Goal: Transaction & Acquisition: Purchase product/service

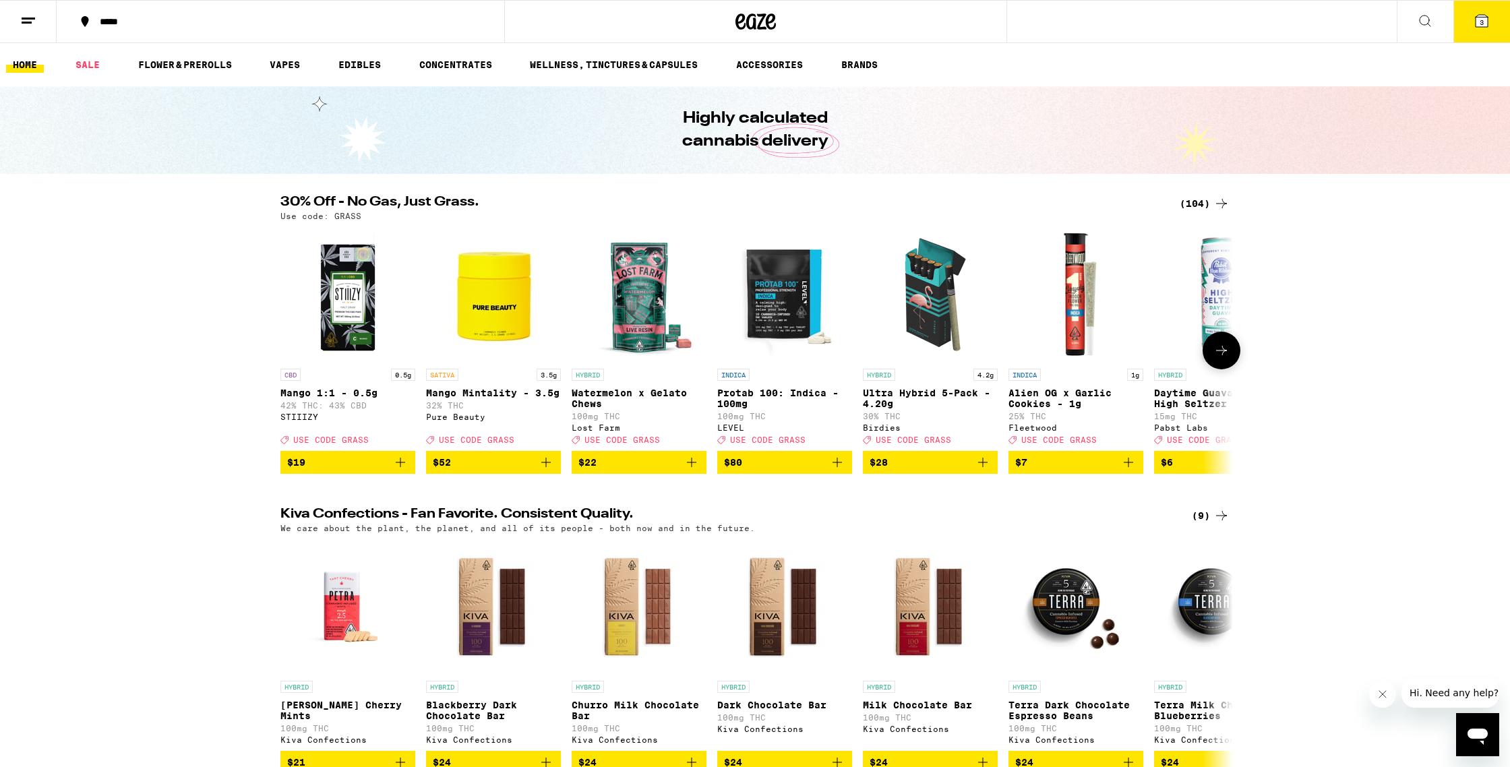
click at [1223, 355] on icon at bounding box center [1221, 350] width 11 height 9
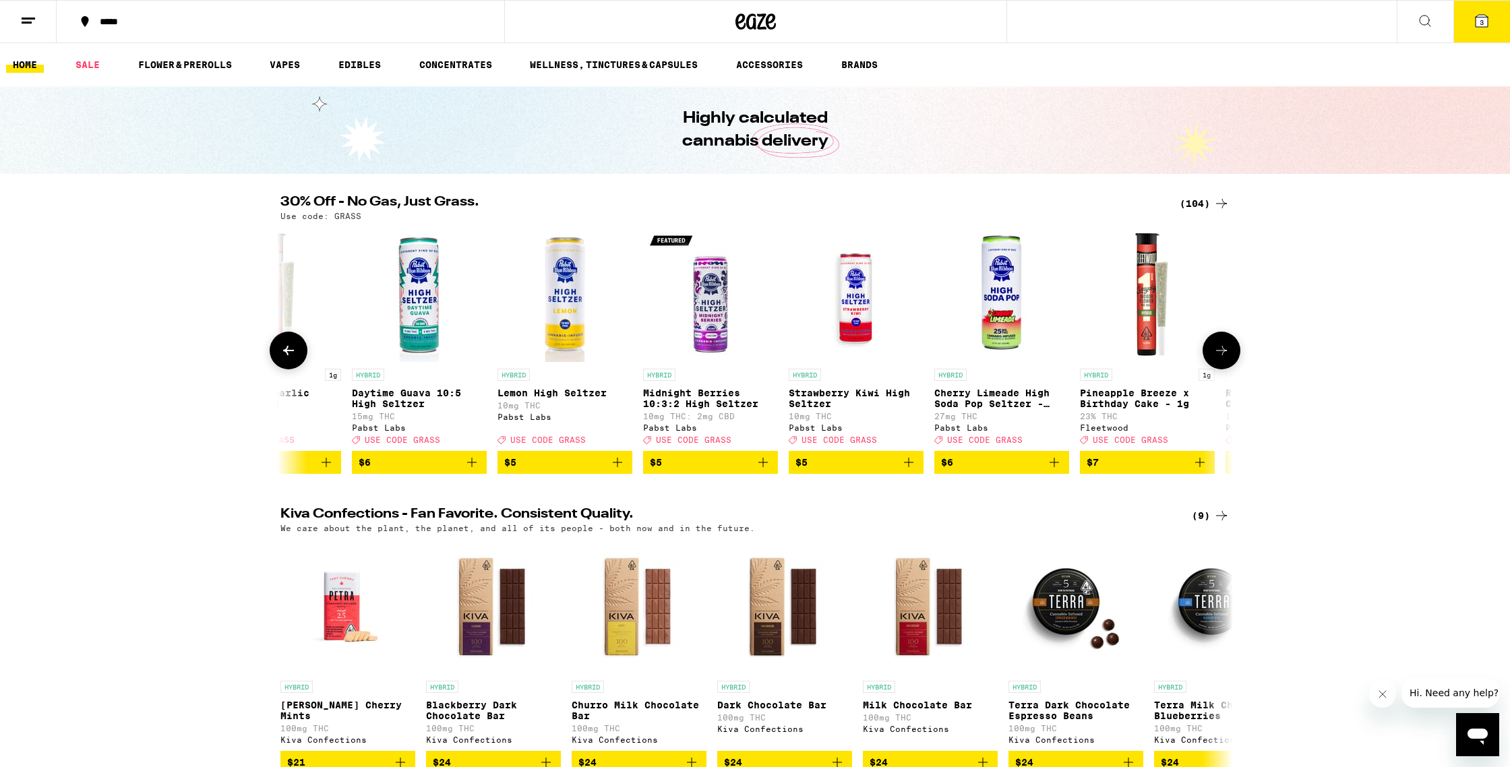
click at [1223, 357] on icon at bounding box center [1221, 350] width 16 height 16
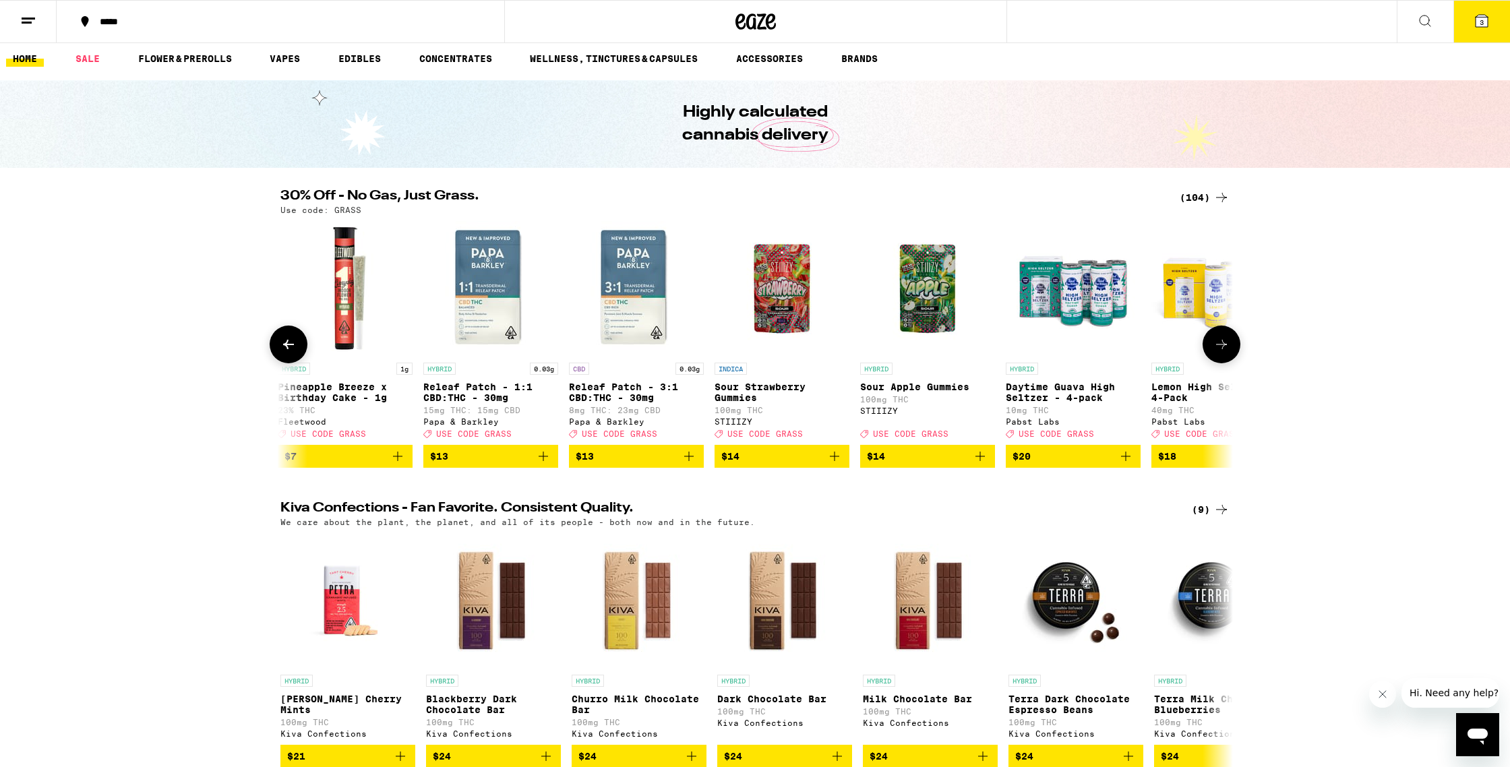
scroll to position [7, 0]
click at [335, 464] on span "$7" at bounding box center [344, 456] width 121 height 16
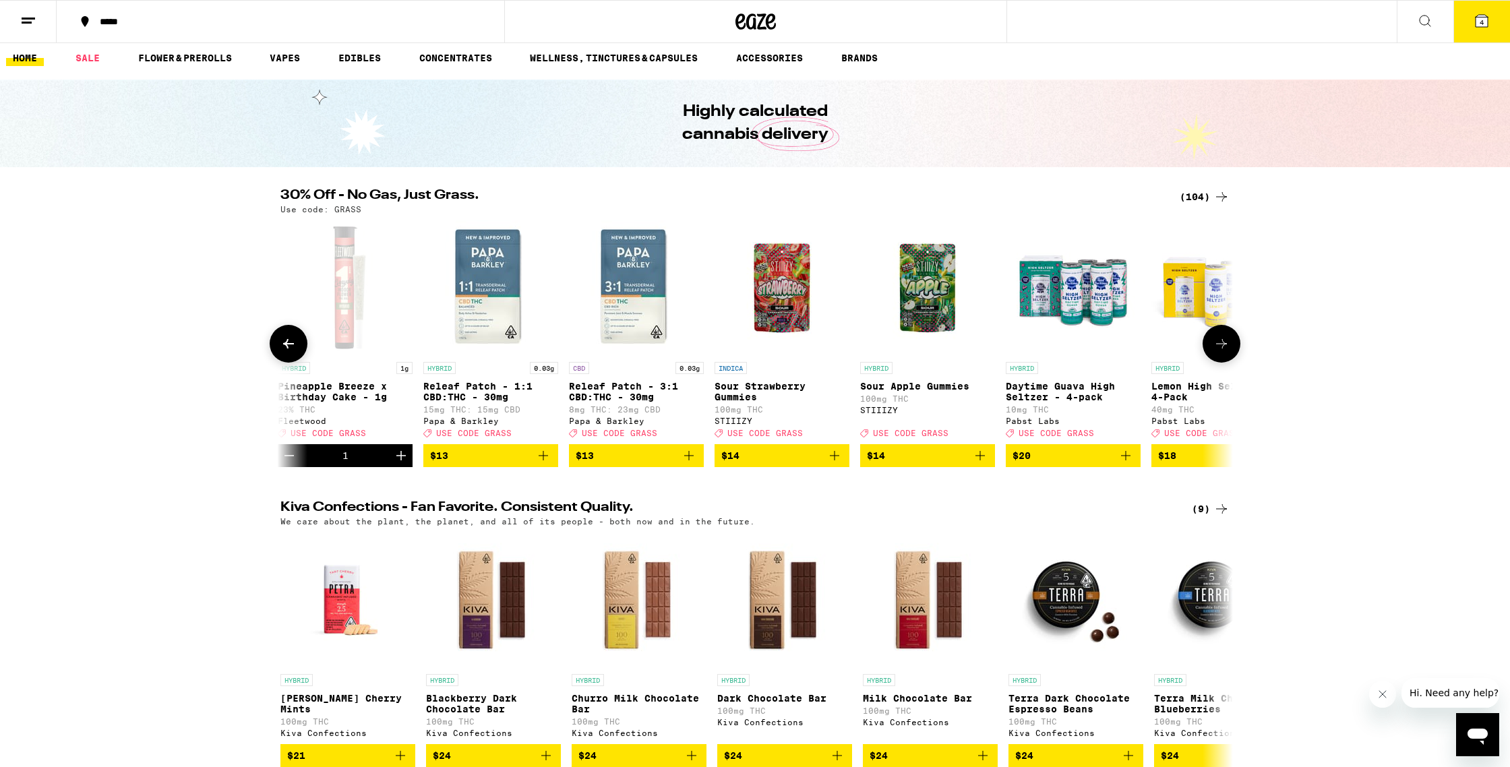
click at [1211, 351] on button at bounding box center [1222, 344] width 38 height 38
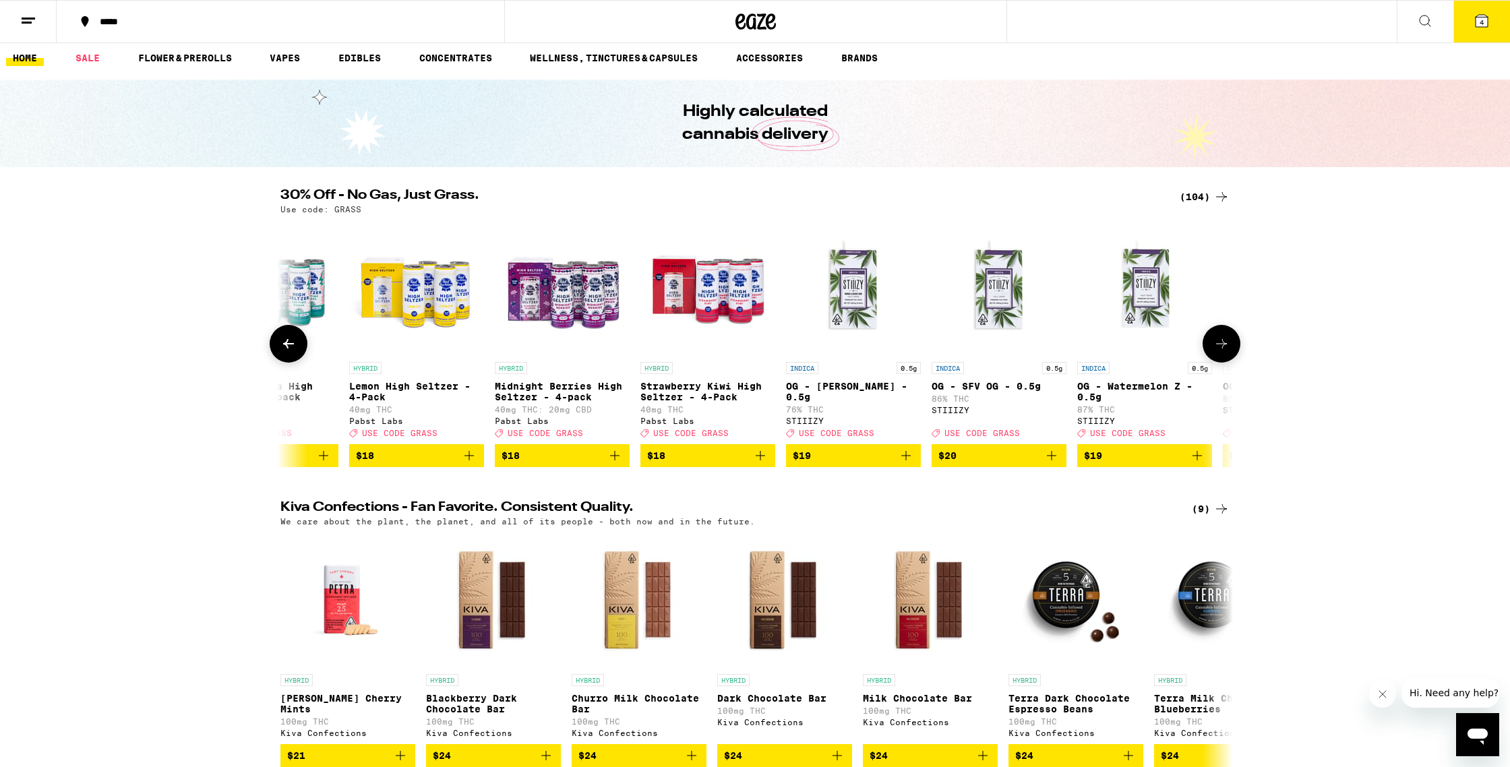
click at [1211, 351] on button at bounding box center [1222, 344] width 38 height 38
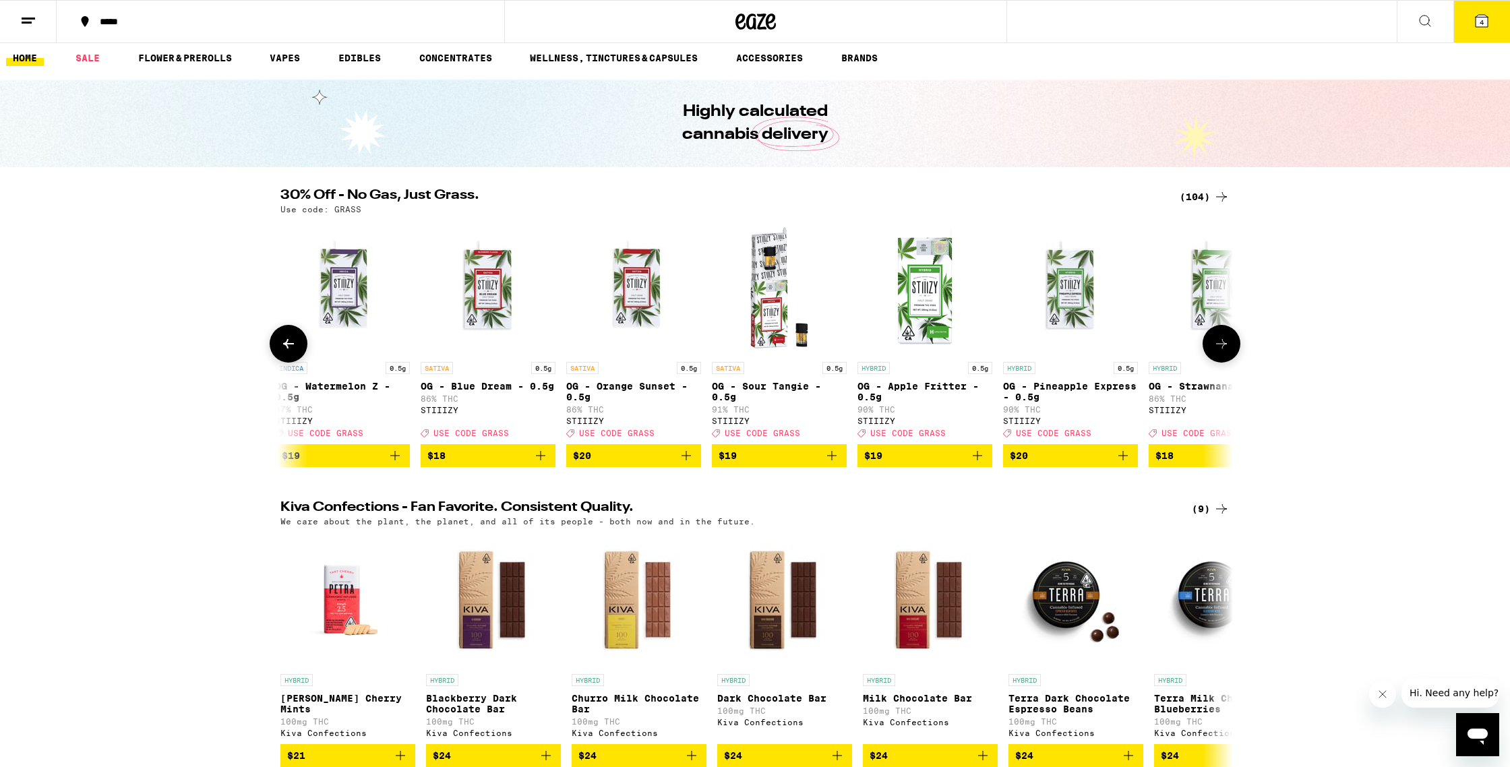
click at [1211, 351] on button at bounding box center [1222, 344] width 38 height 38
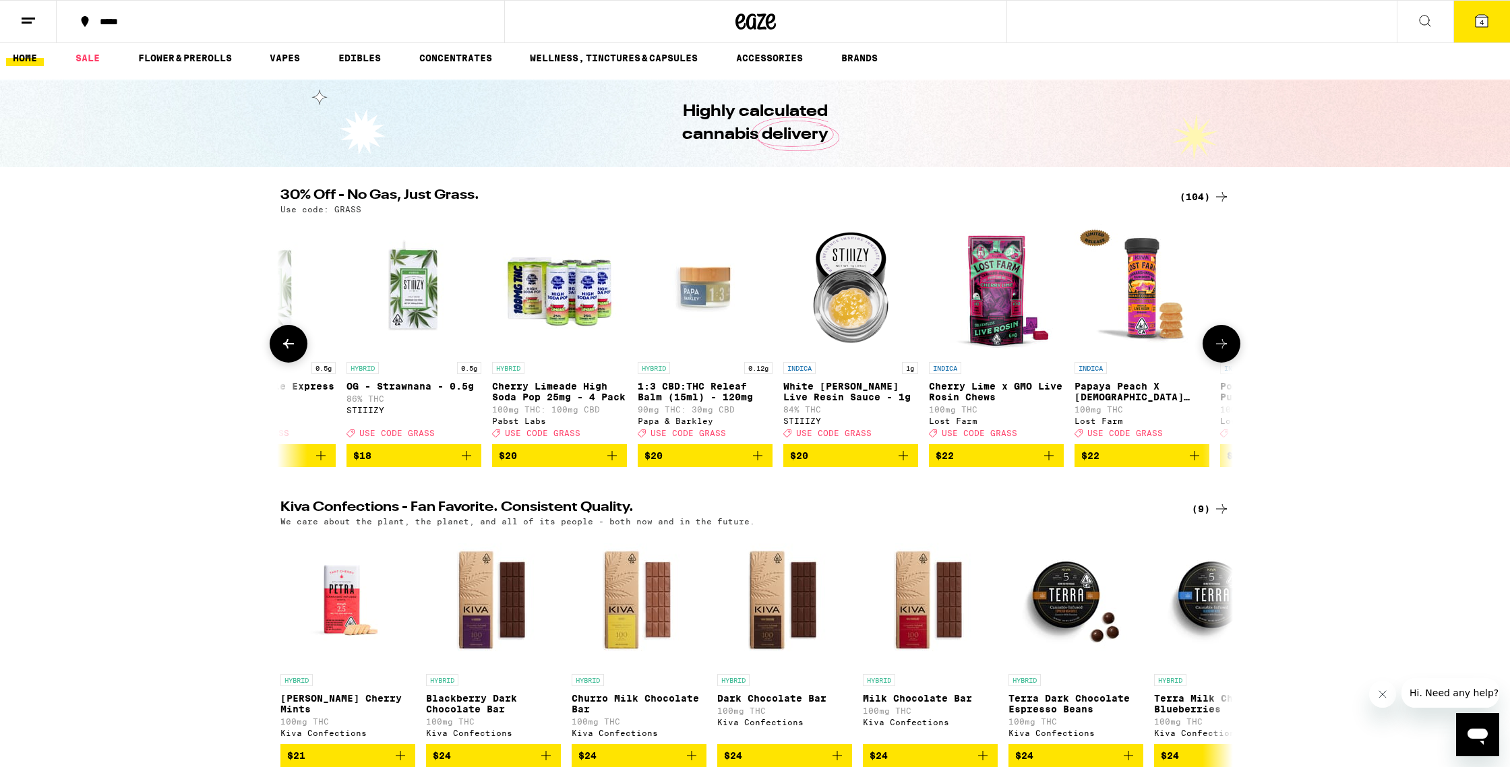
click at [1211, 351] on button at bounding box center [1222, 344] width 38 height 38
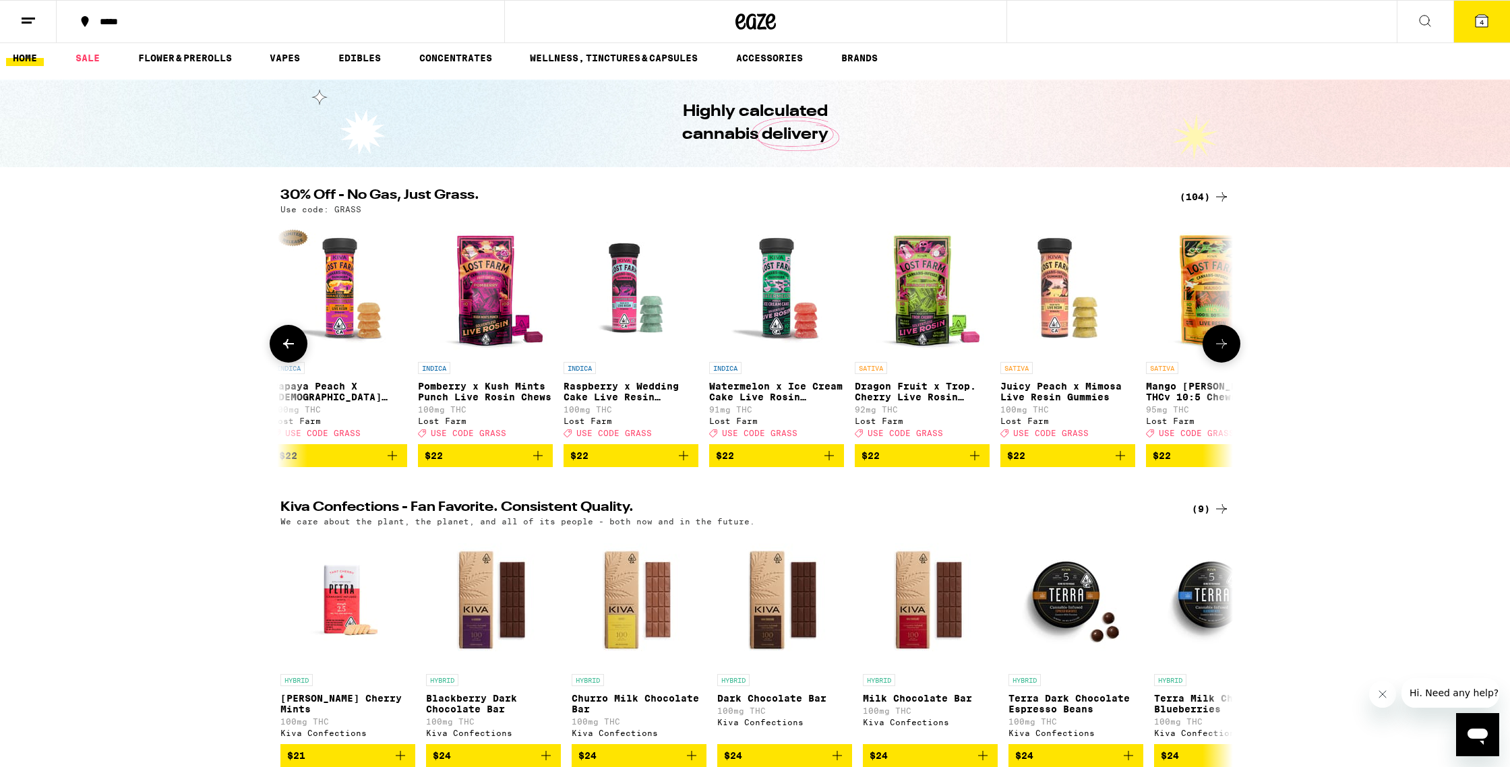
click at [1211, 351] on button at bounding box center [1222, 344] width 38 height 38
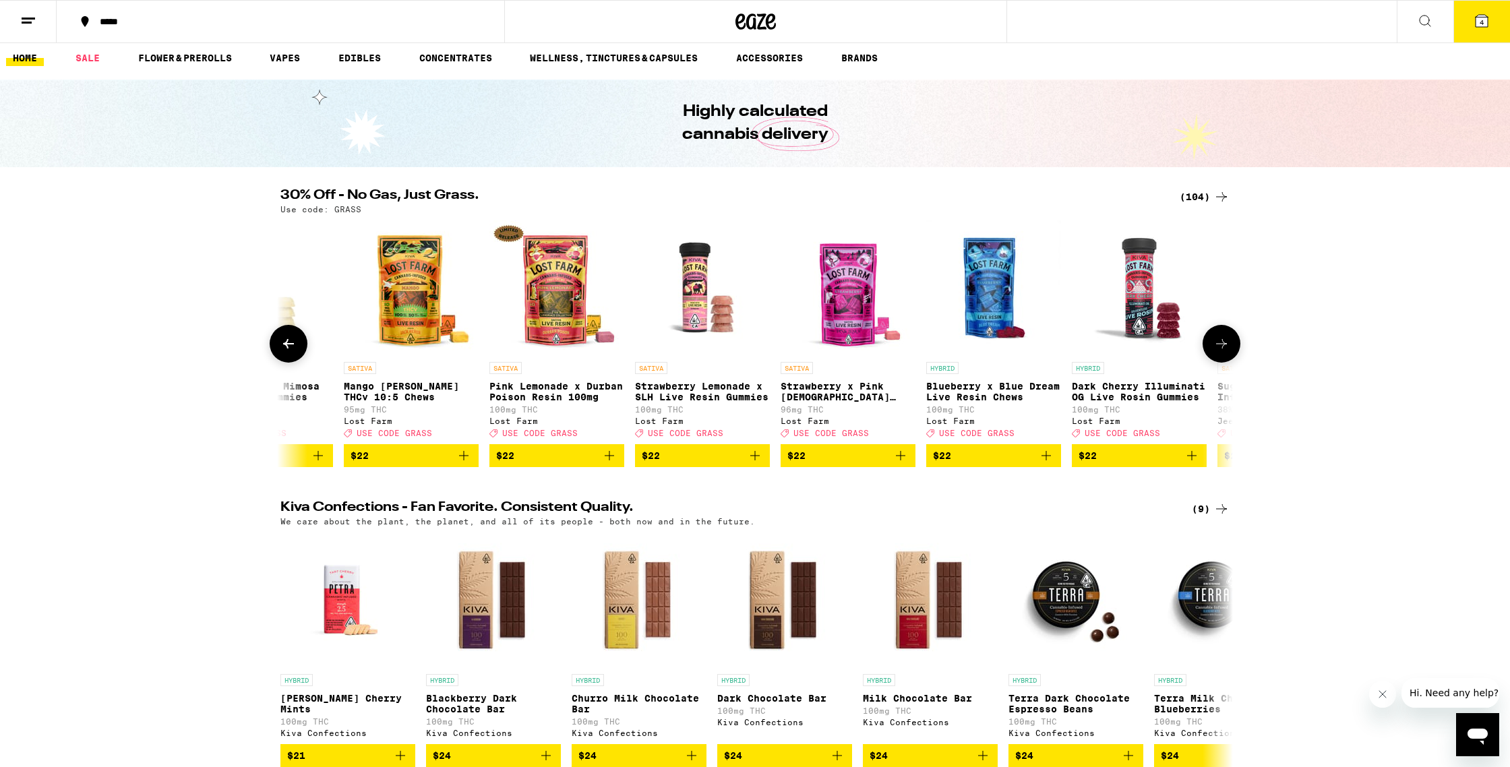
click at [1211, 351] on button at bounding box center [1222, 344] width 38 height 38
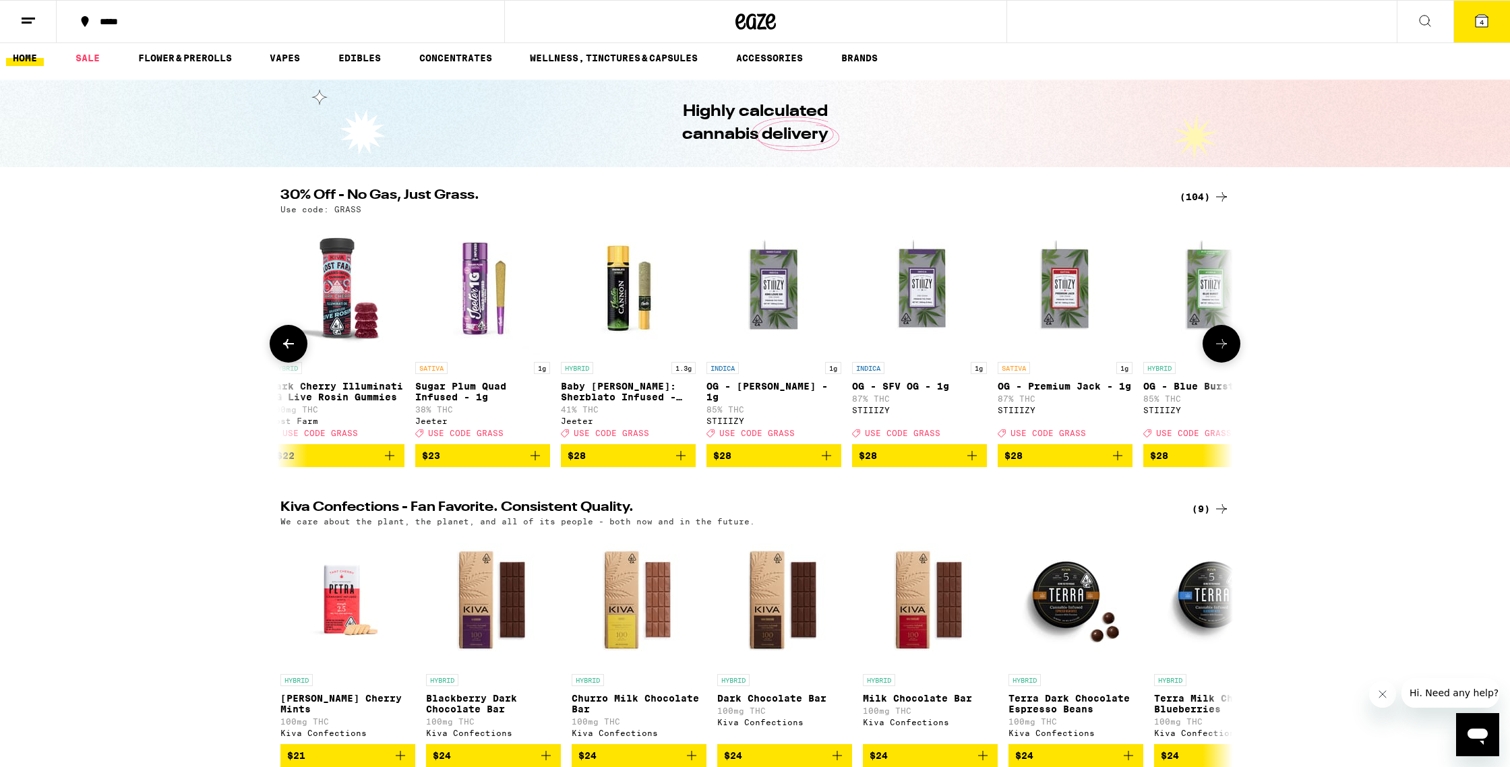
click at [1211, 351] on button at bounding box center [1222, 344] width 38 height 38
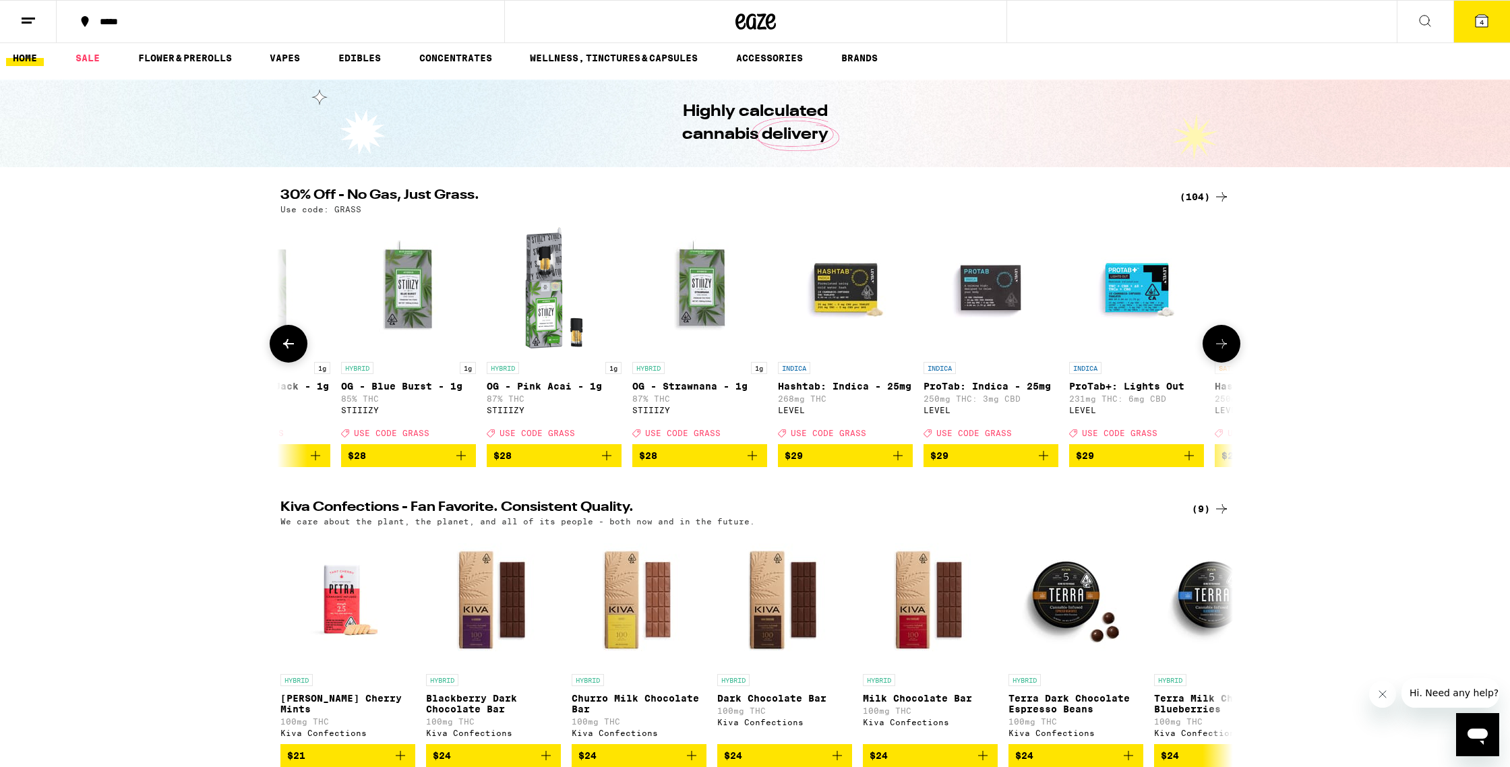
click at [1211, 351] on button at bounding box center [1222, 344] width 38 height 38
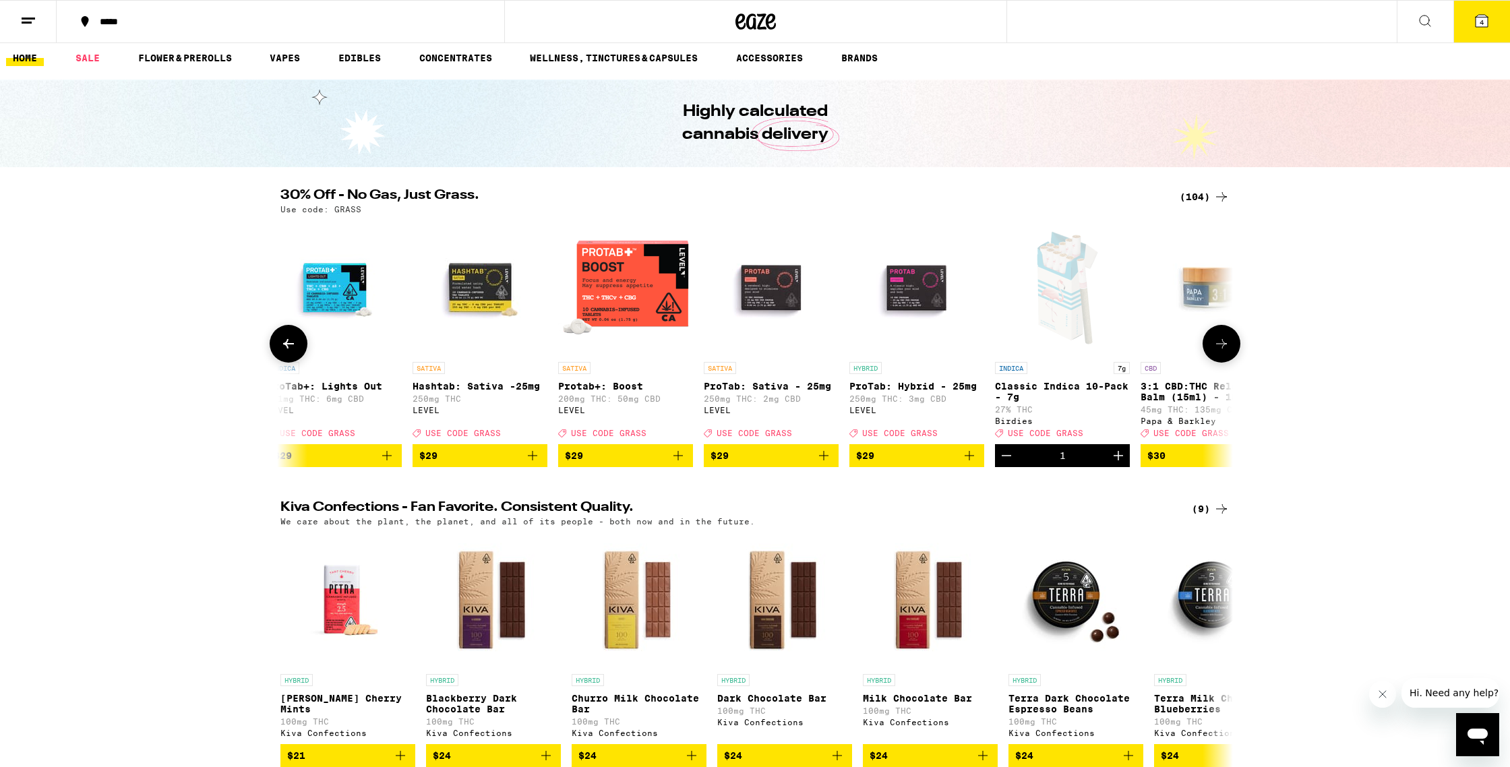
click at [1211, 351] on button at bounding box center [1222, 344] width 38 height 38
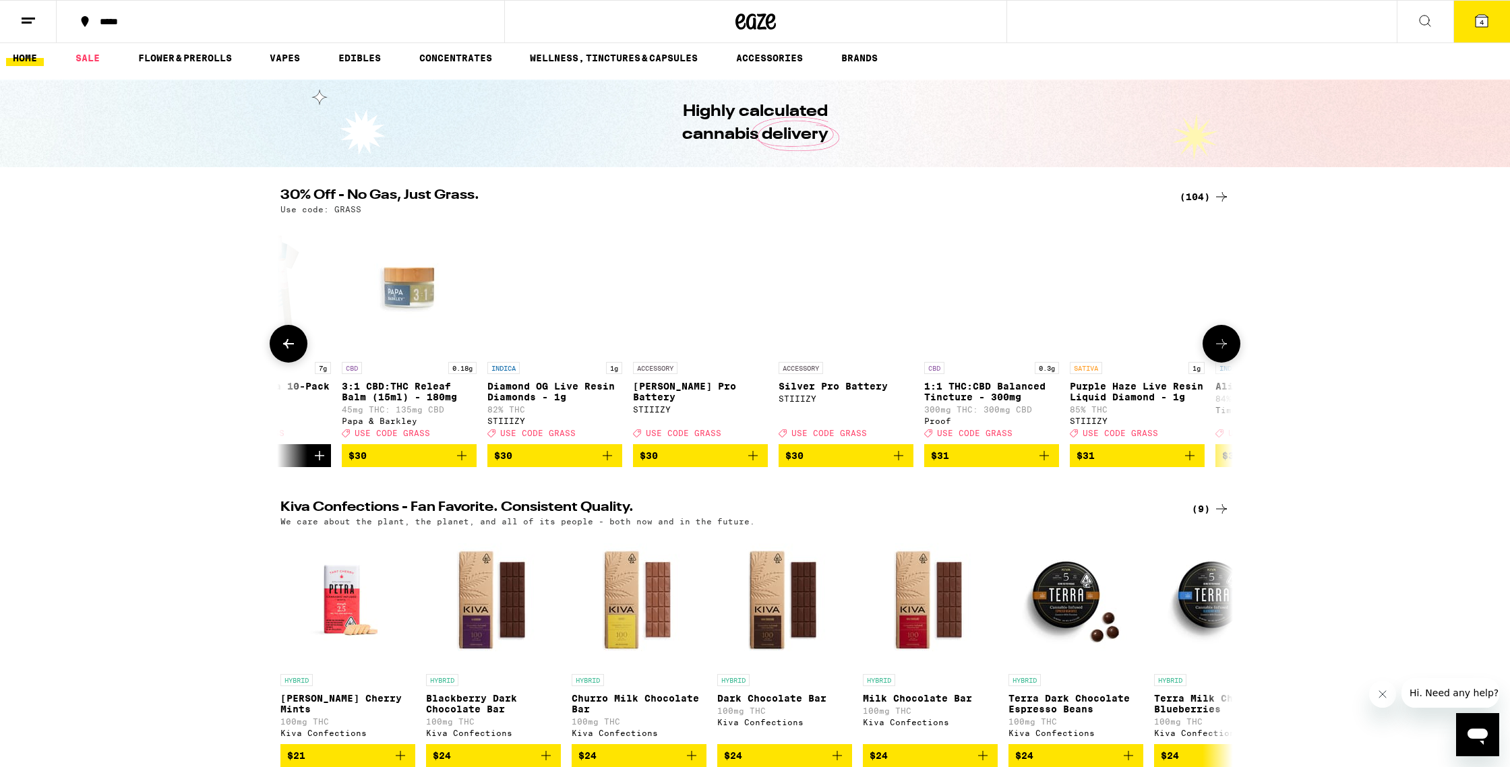
scroll to position [0, 8824]
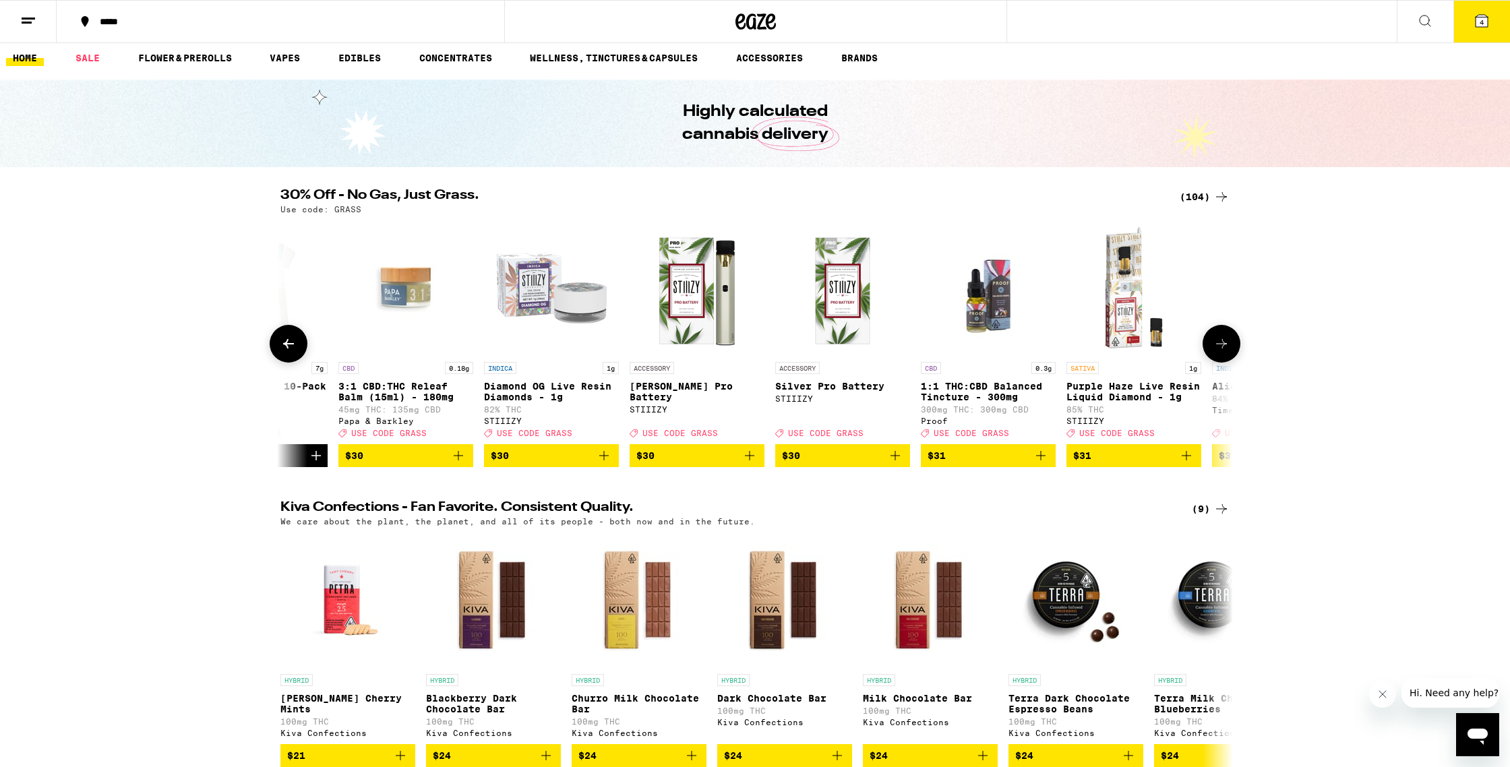
click at [1221, 352] on icon at bounding box center [1221, 344] width 16 height 16
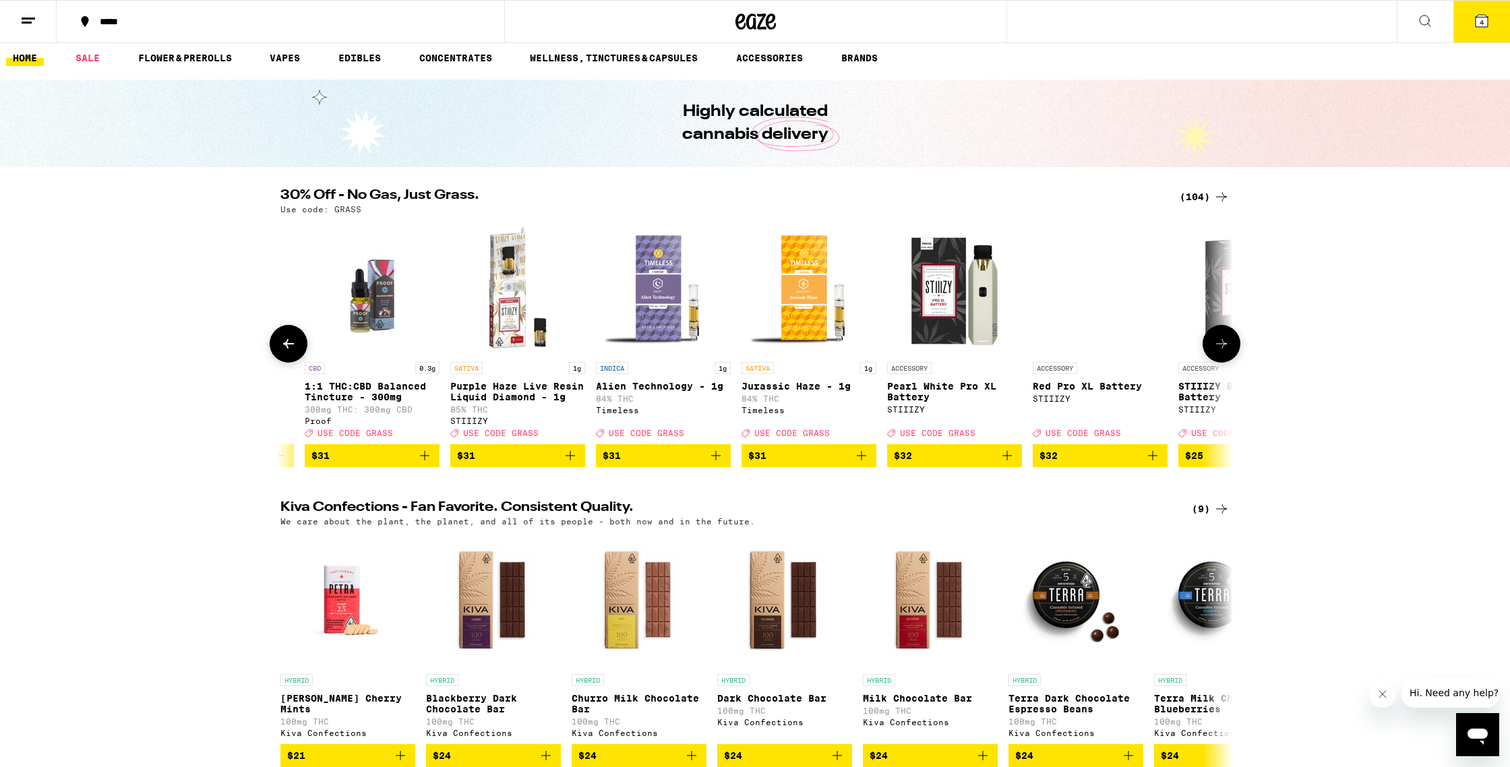
scroll to position [0, 9626]
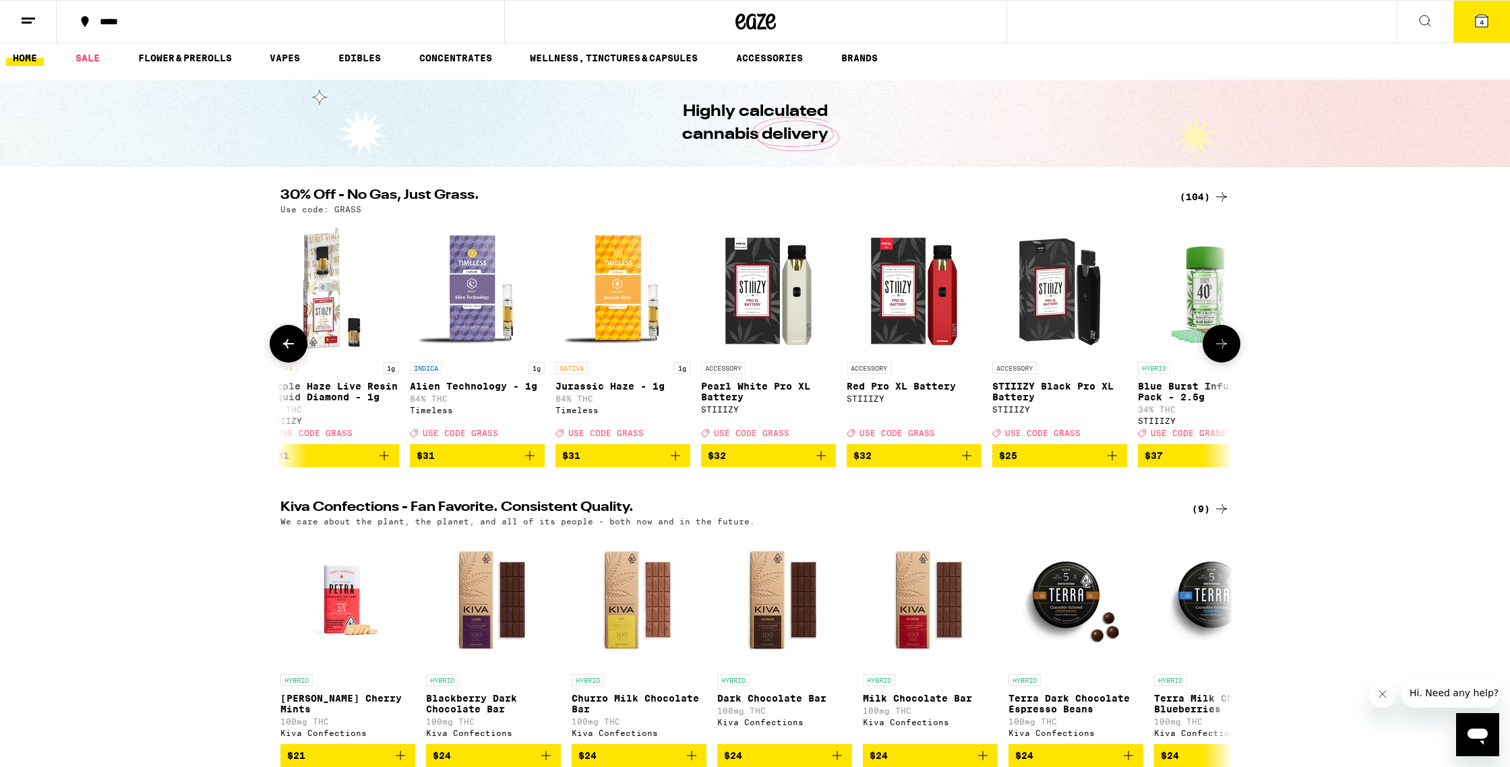
click at [1221, 352] on icon at bounding box center [1221, 344] width 16 height 16
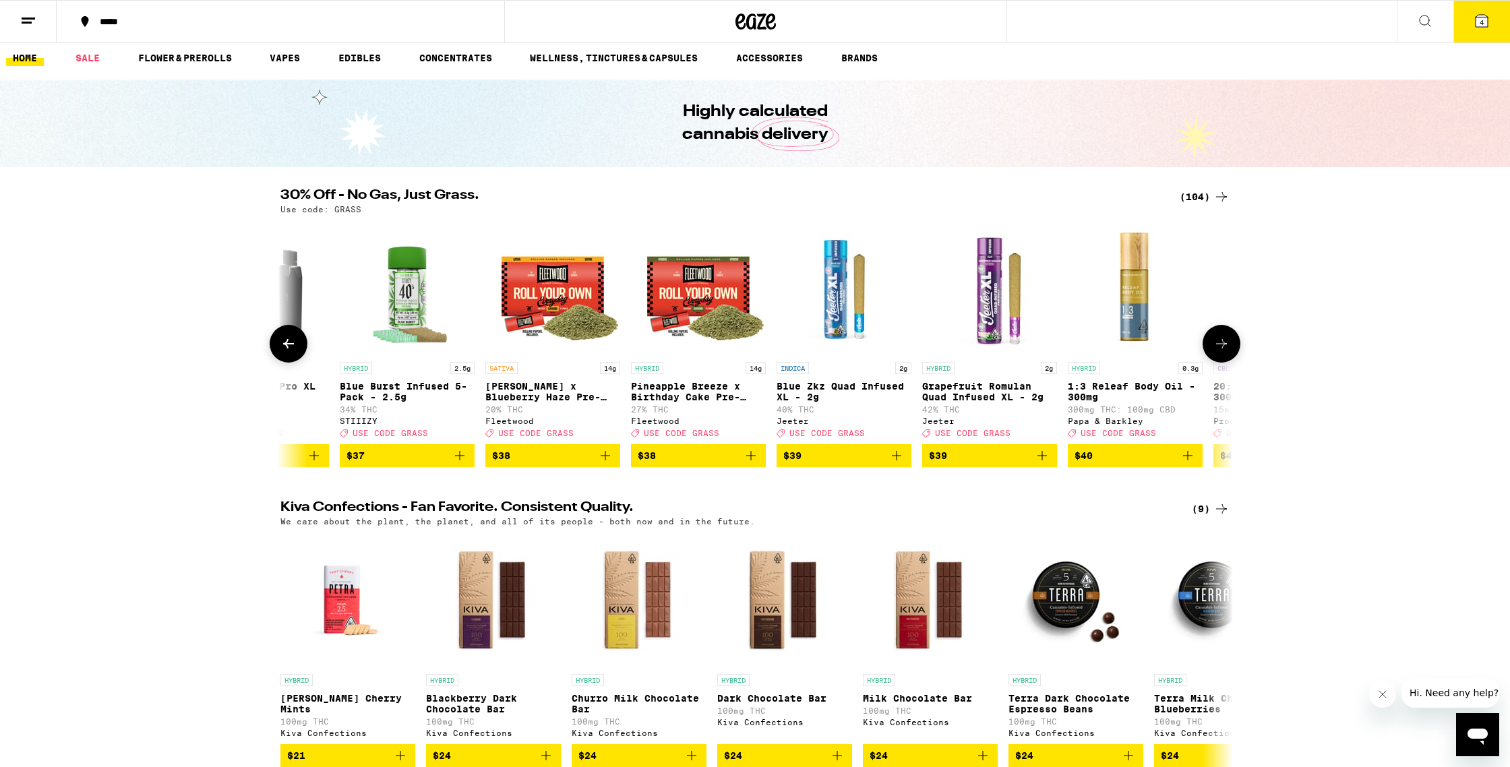
scroll to position [0, 10428]
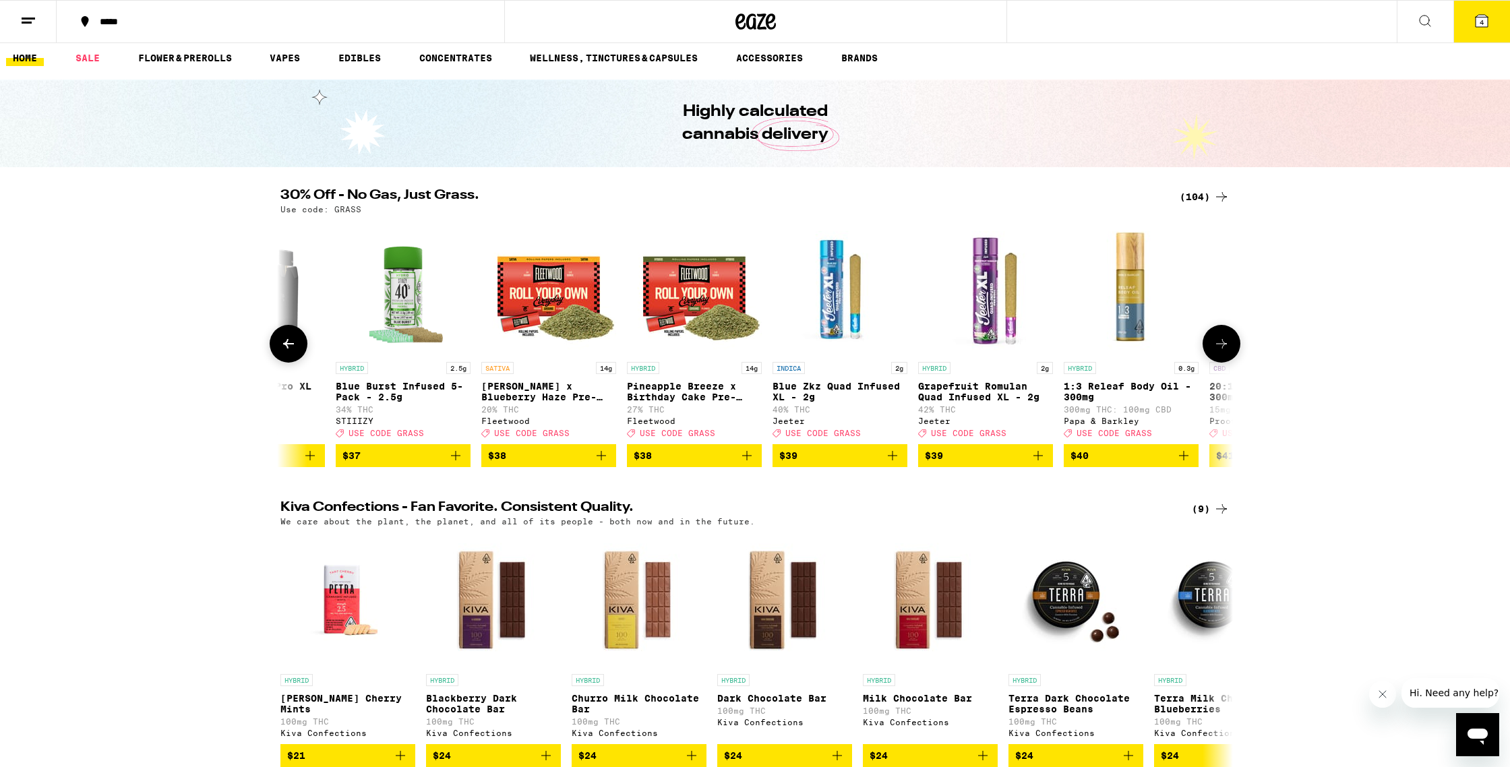
click at [1213, 353] on button at bounding box center [1222, 344] width 38 height 38
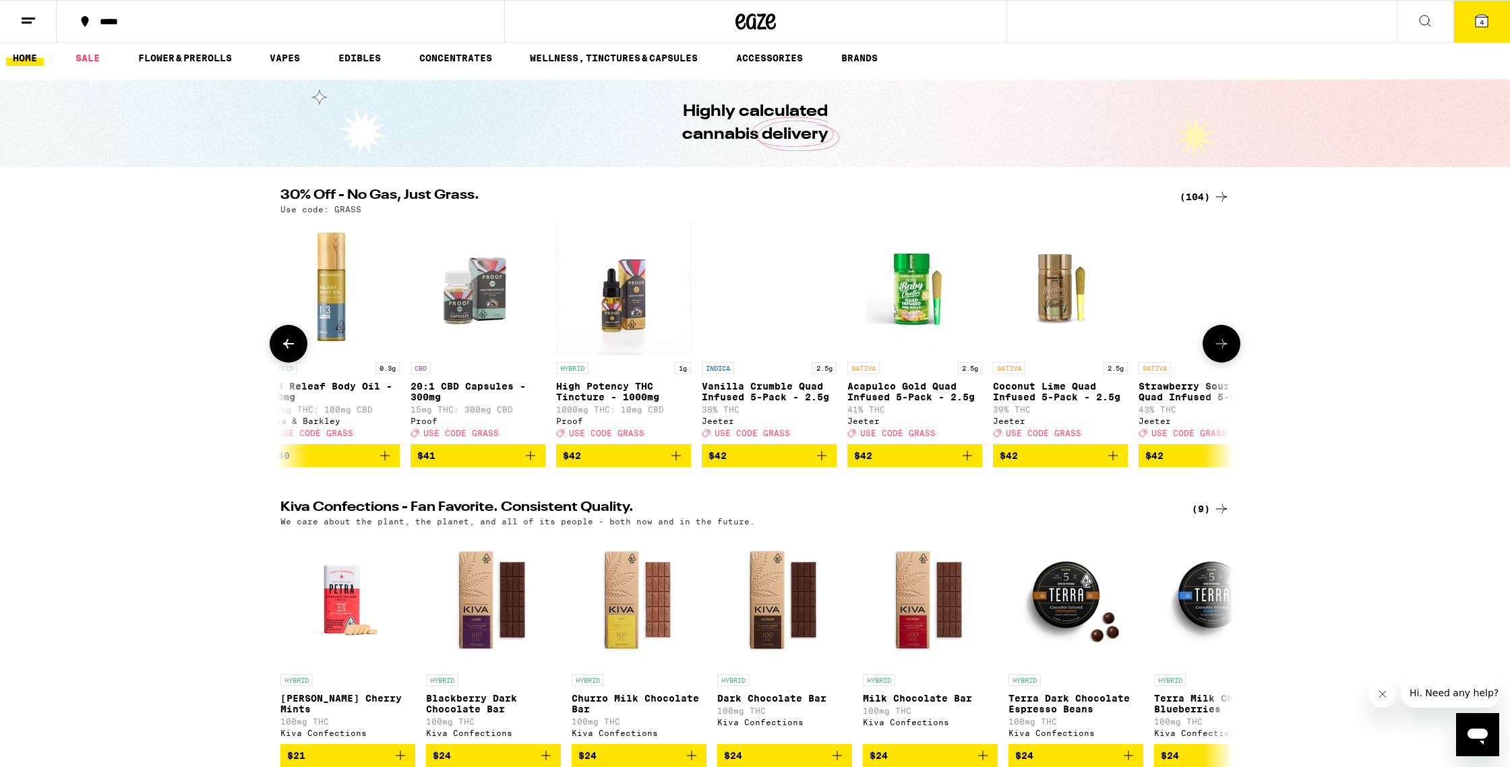
scroll to position [0, 11231]
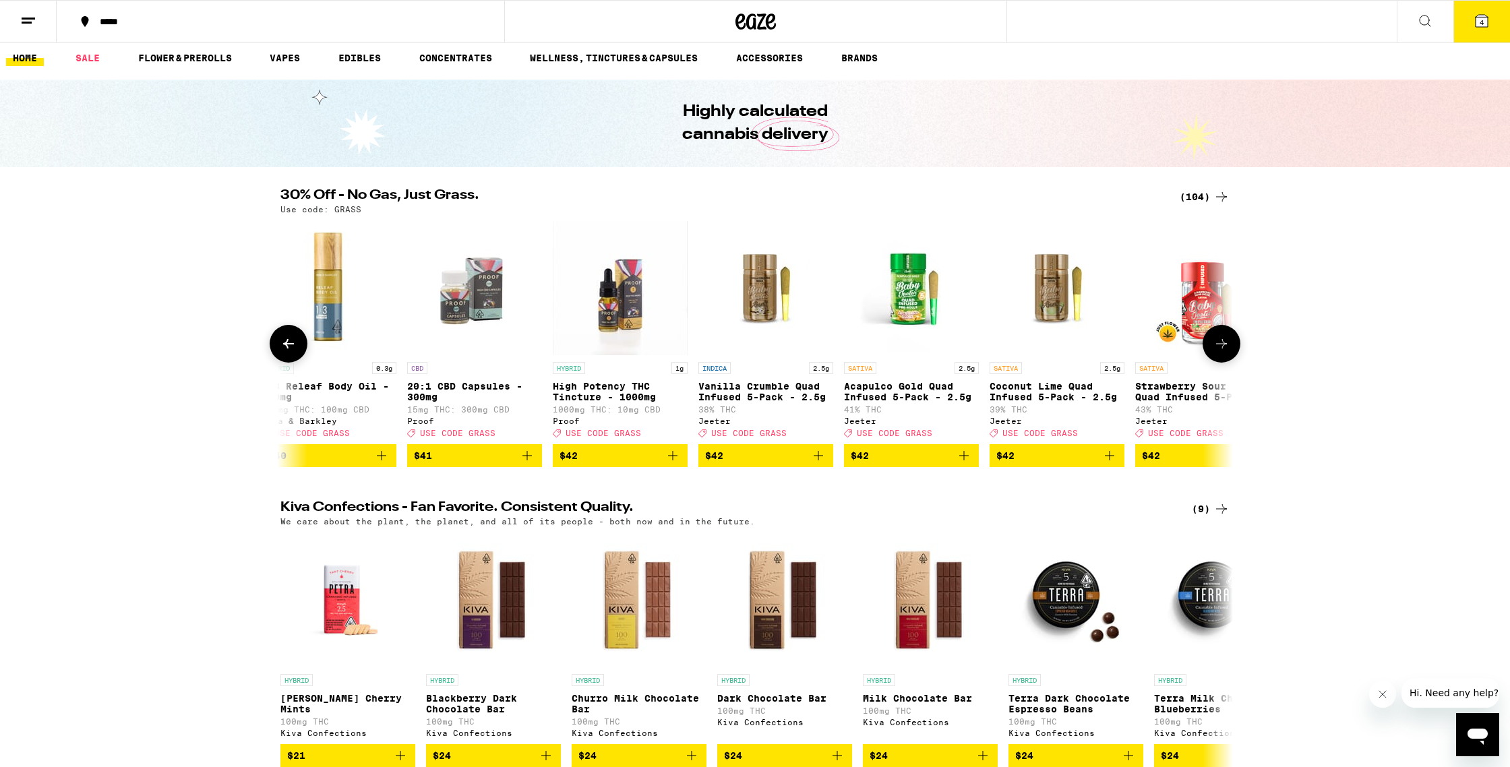
click at [1211, 353] on button at bounding box center [1222, 344] width 38 height 38
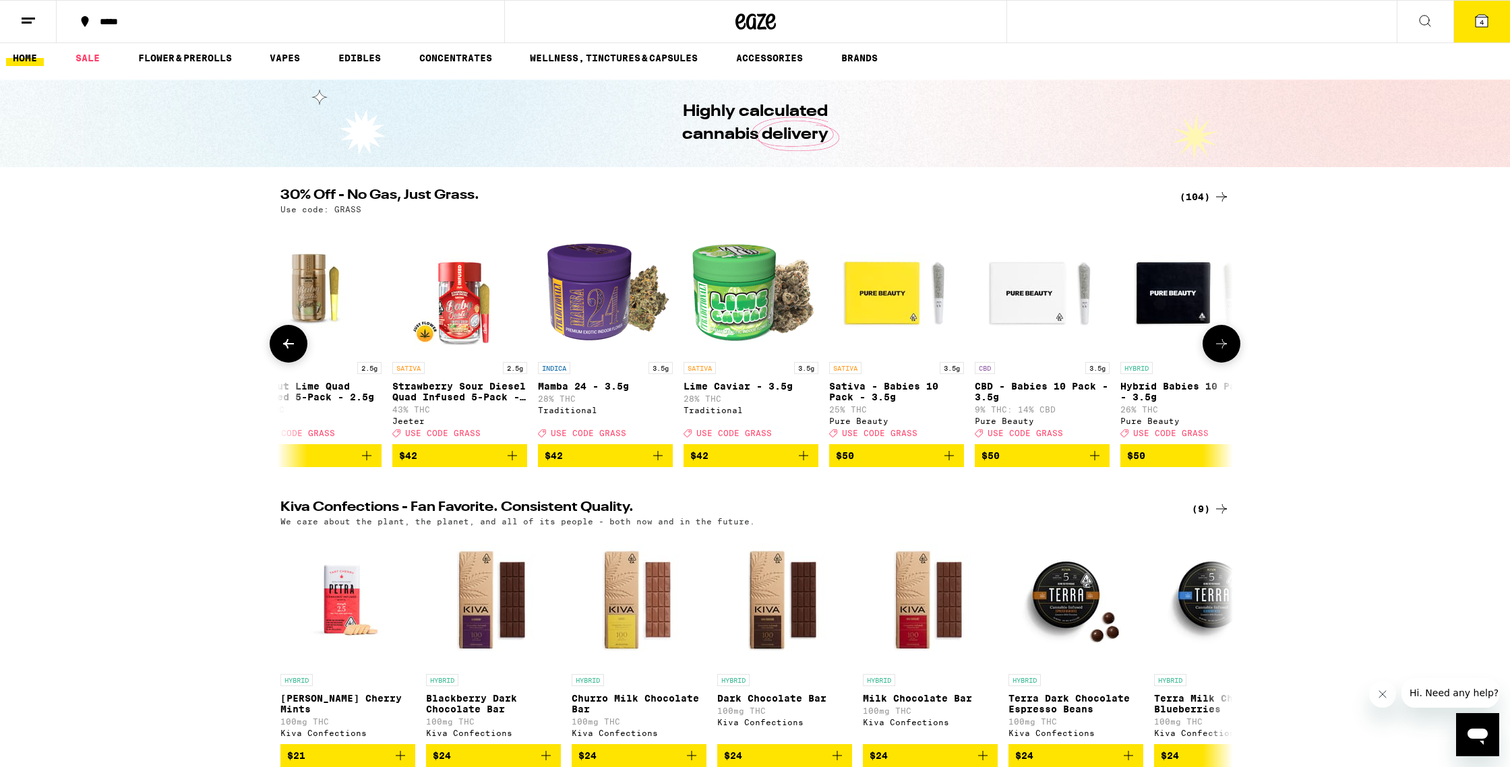
scroll to position [0, 12033]
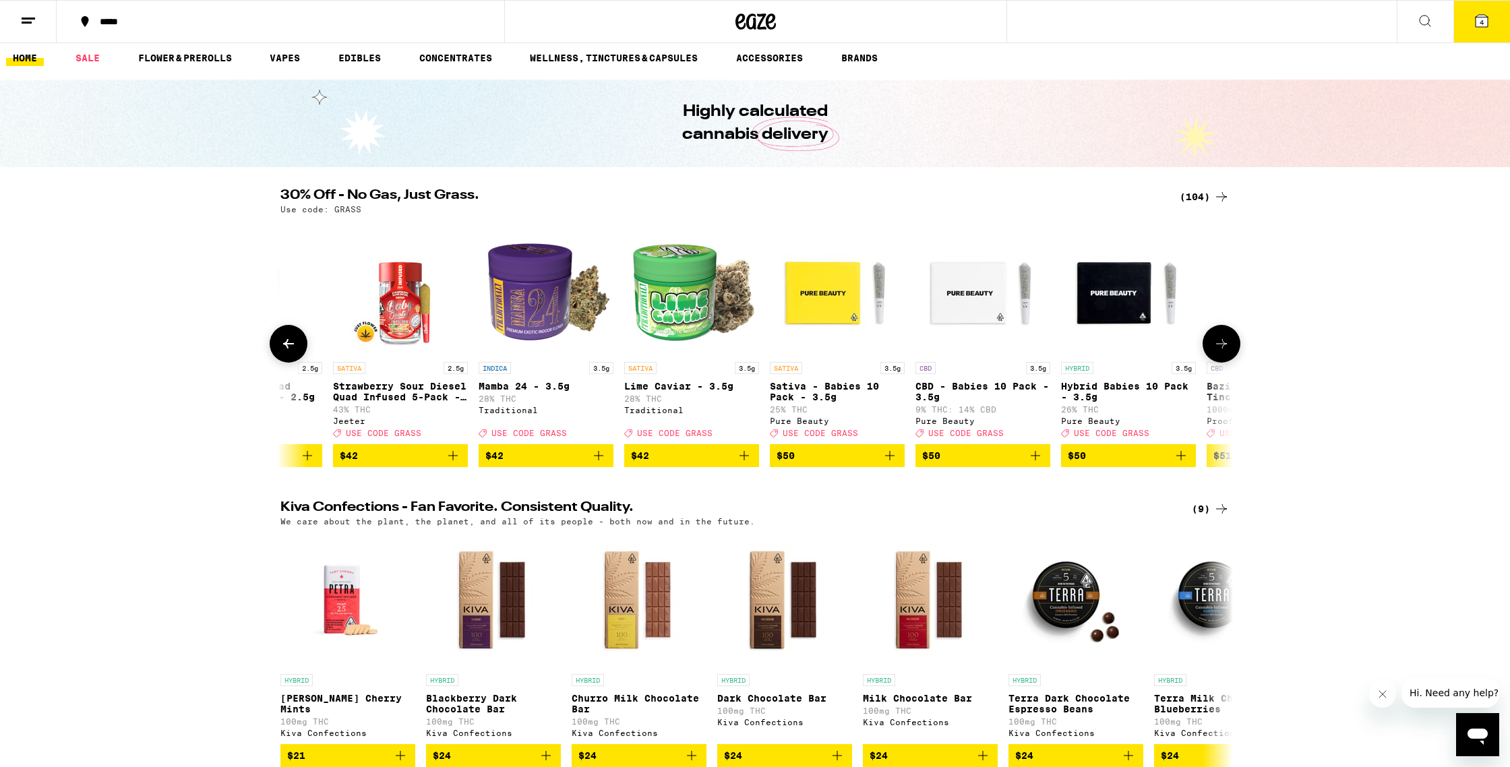
click at [1211, 353] on button at bounding box center [1222, 344] width 38 height 38
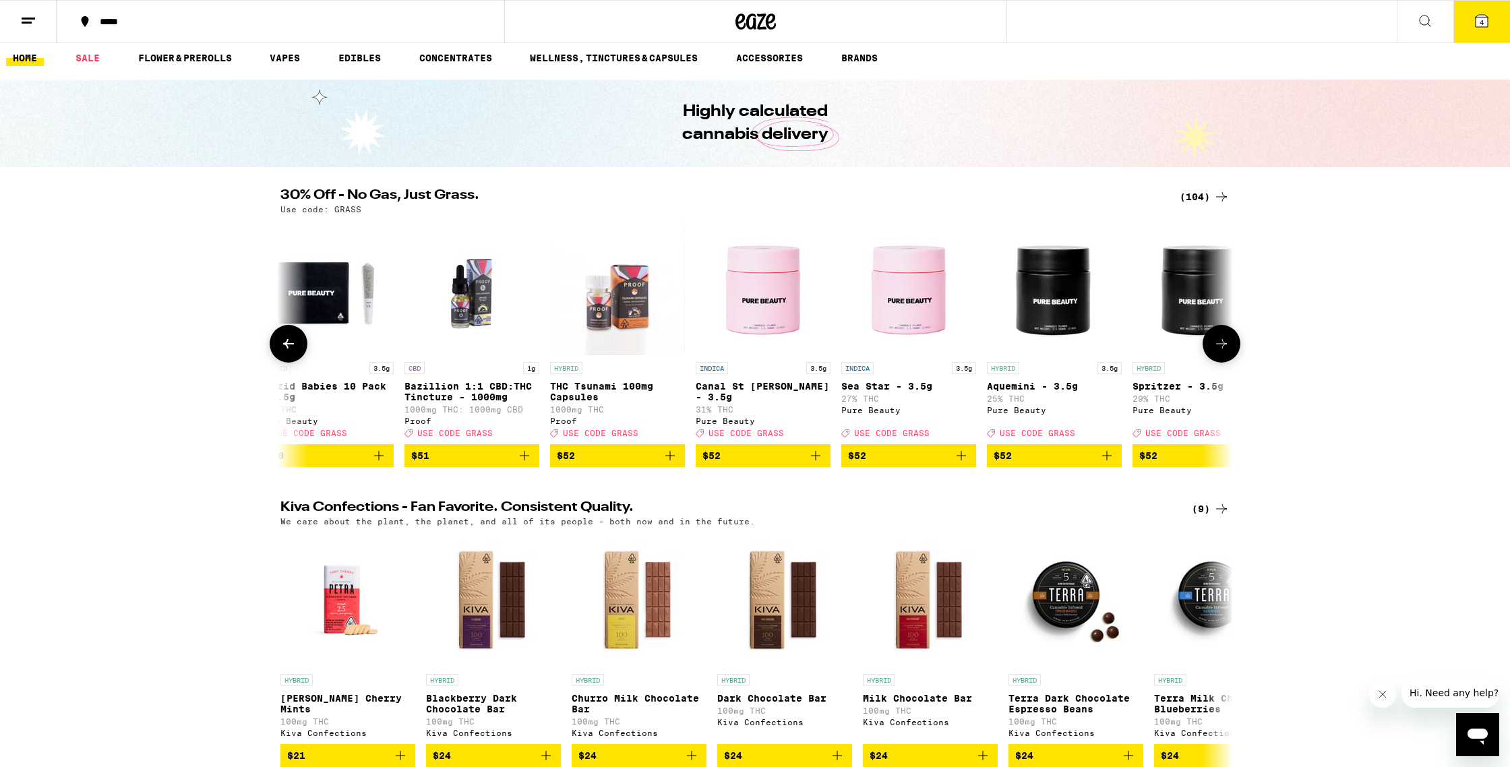
click at [1211, 353] on button at bounding box center [1222, 344] width 38 height 38
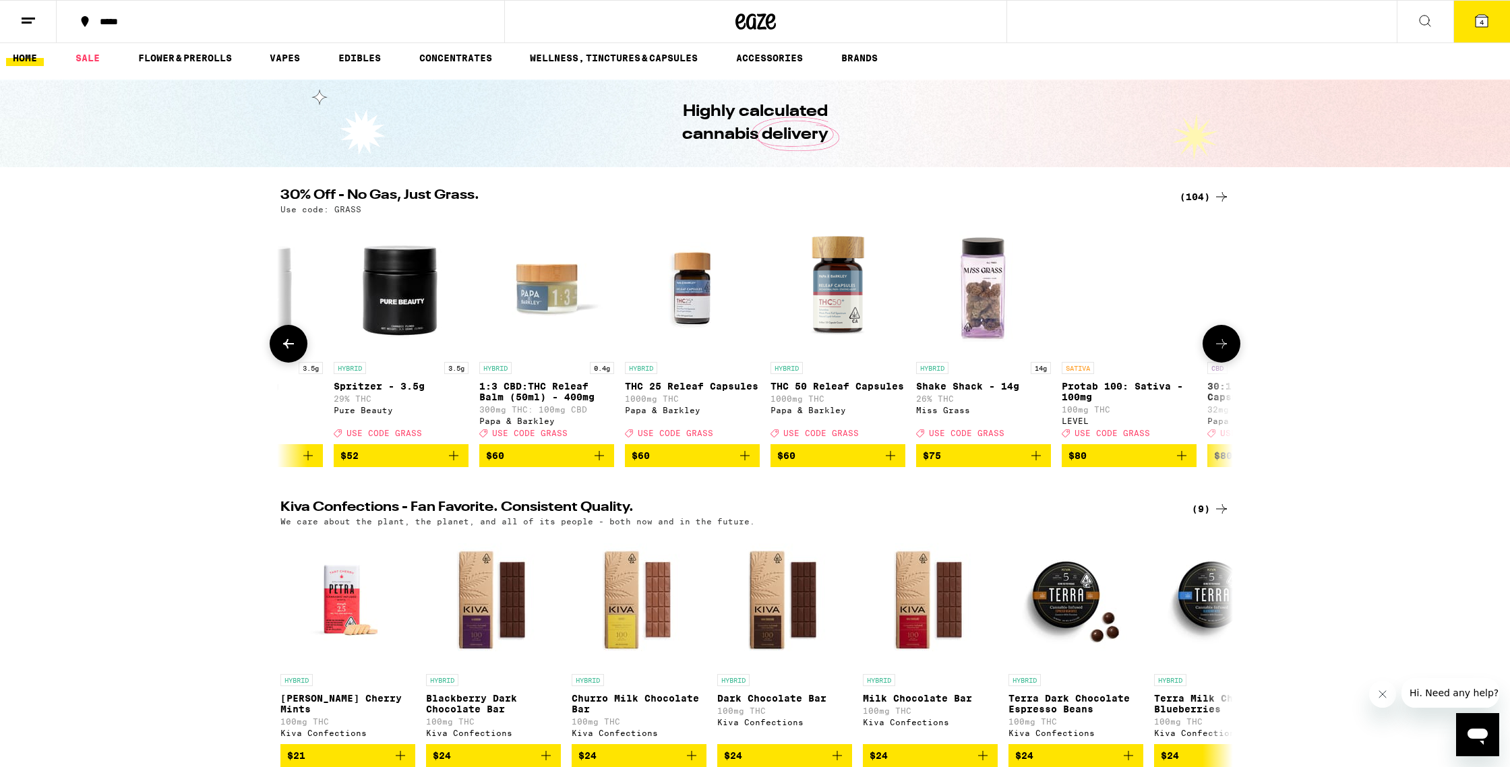
scroll to position [0, 13637]
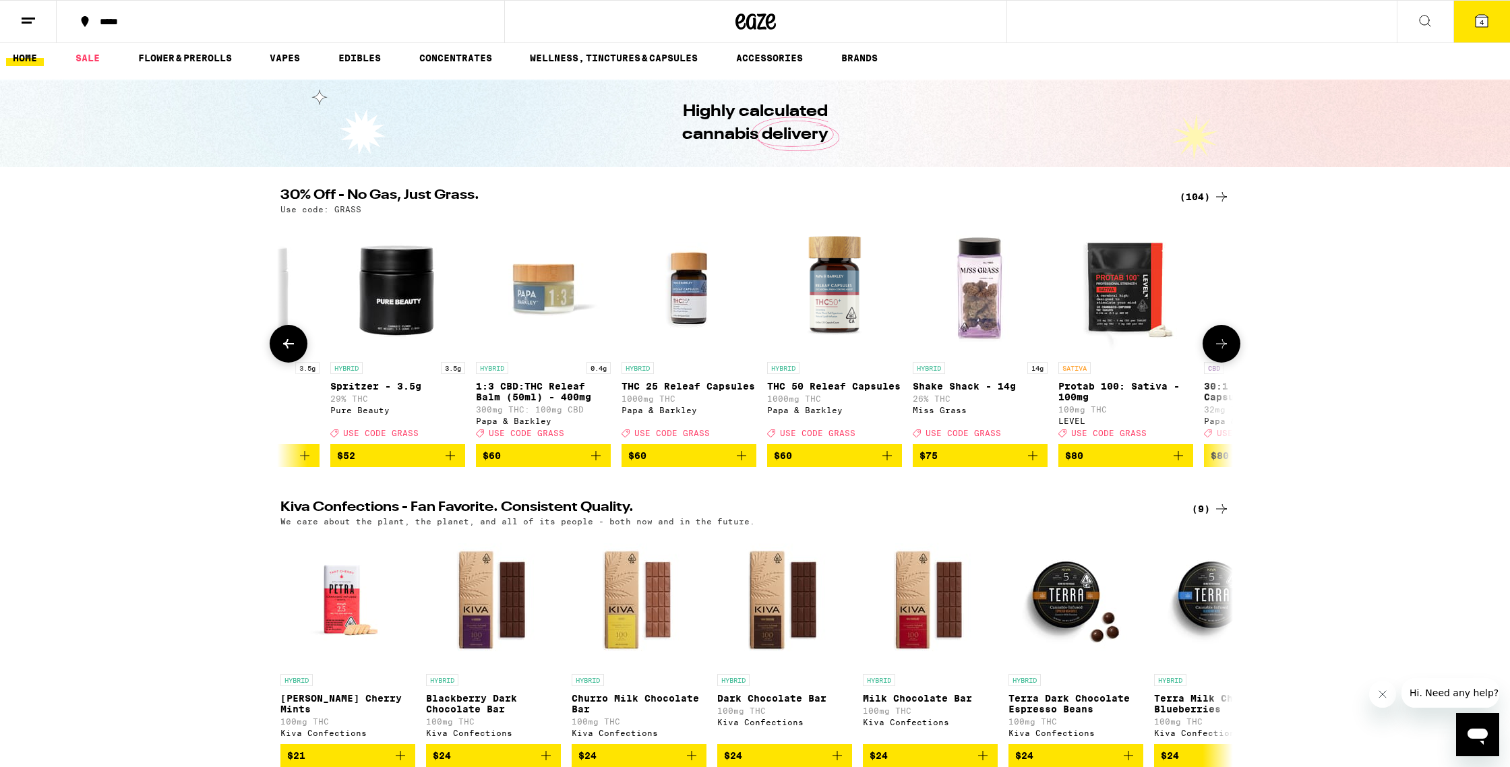
click at [1215, 351] on icon at bounding box center [1221, 344] width 16 height 16
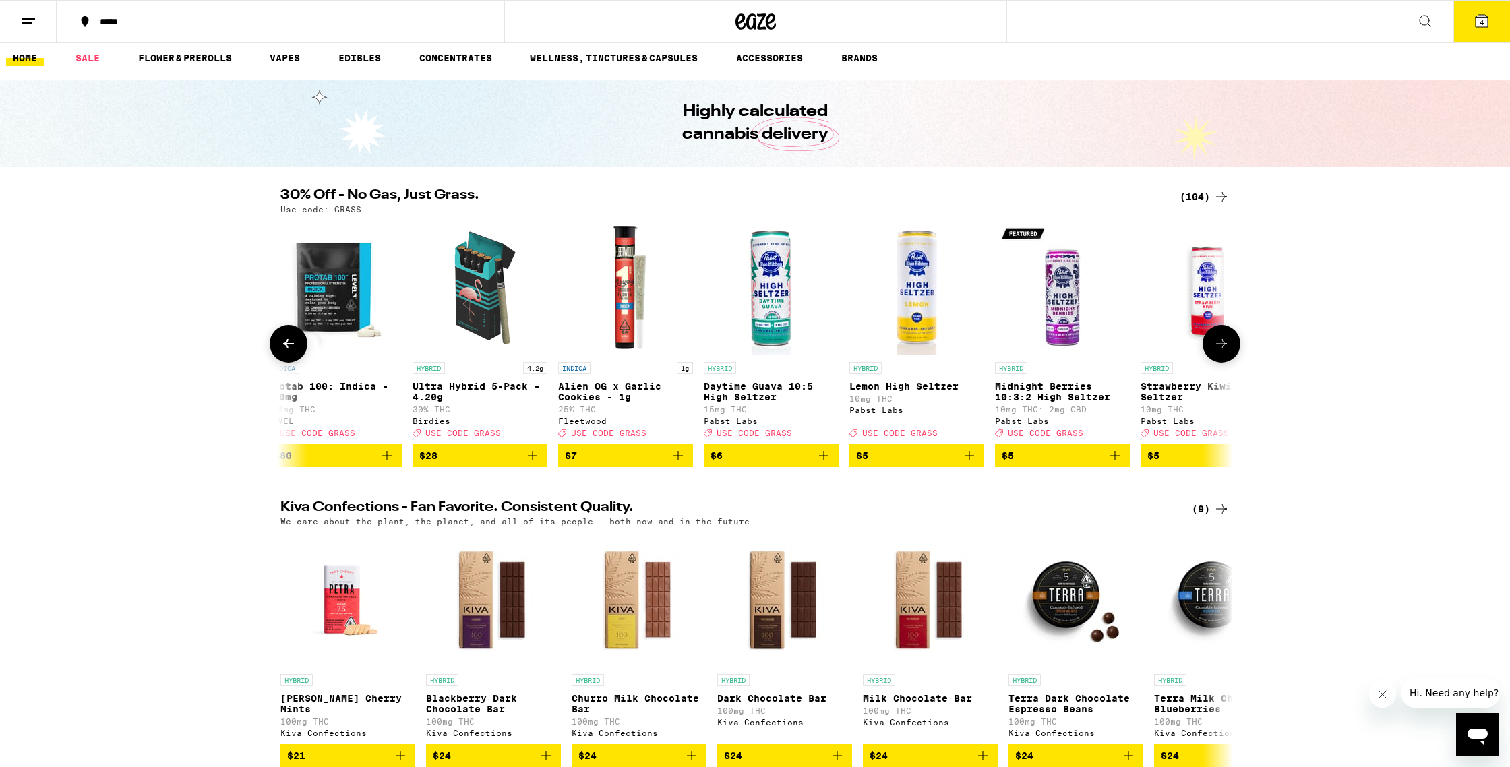
scroll to position [0, 449]
click at [607, 464] on span "$7" at bounding box center [626, 456] width 121 height 16
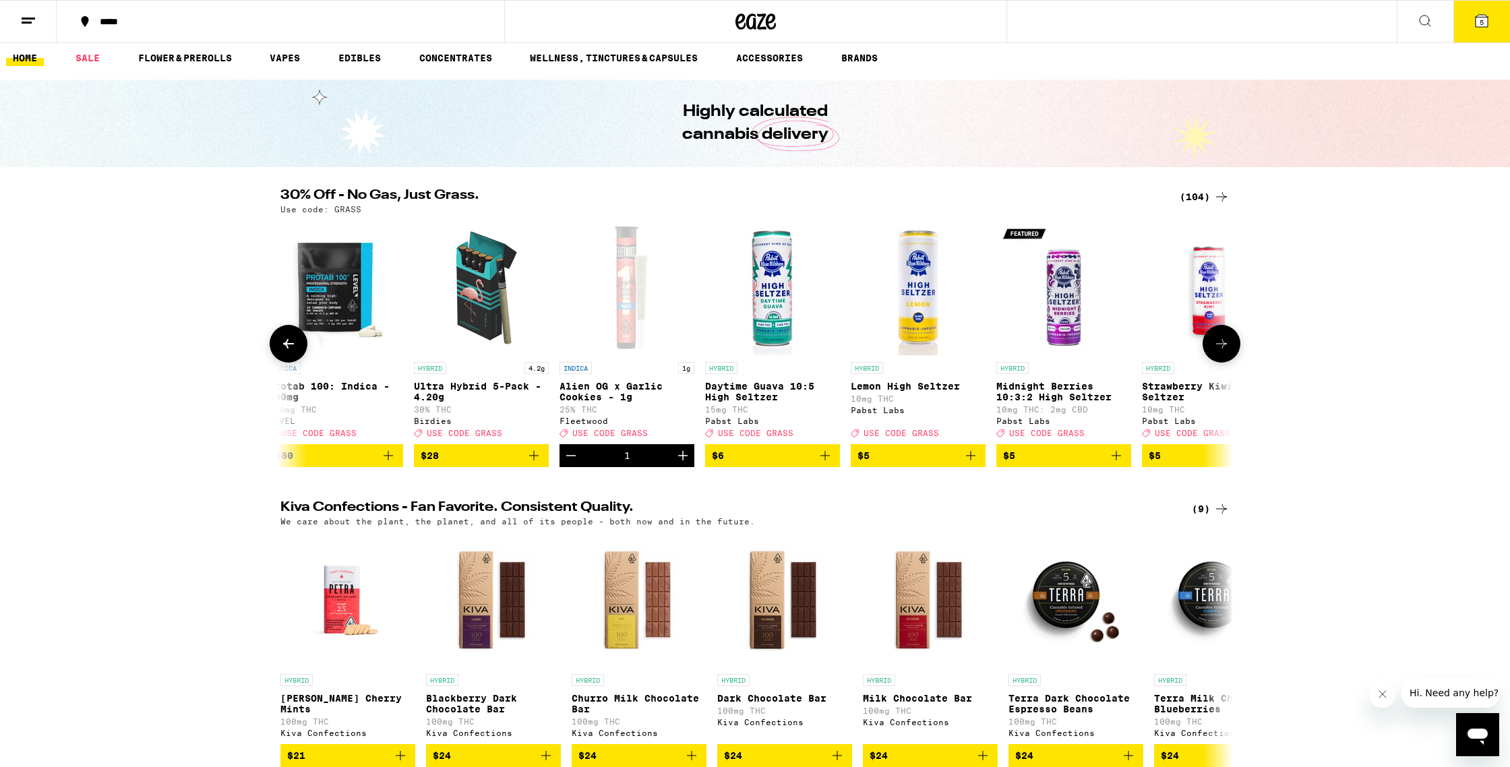
click at [685, 464] on icon "Increment" at bounding box center [683, 456] width 16 height 16
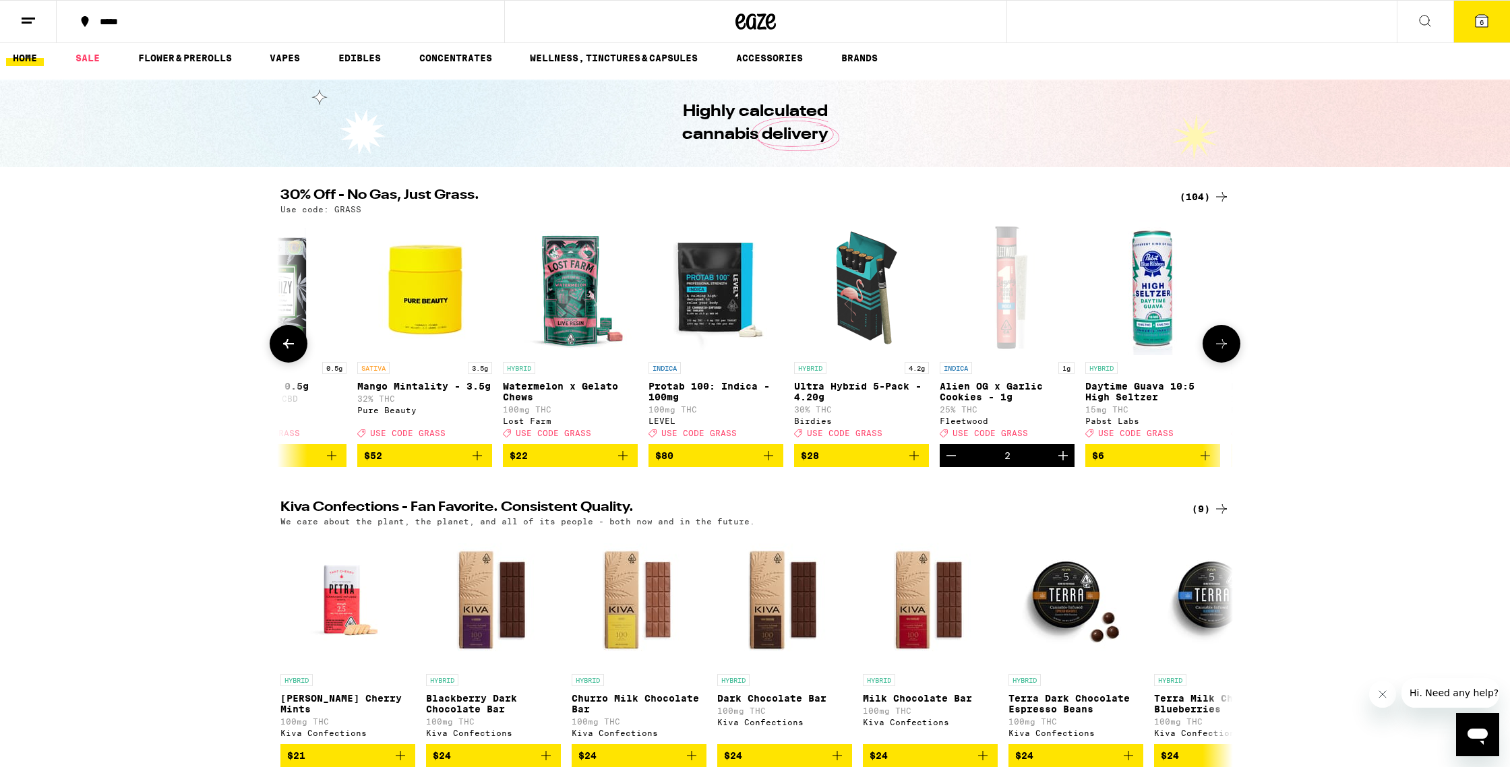
scroll to position [0, 0]
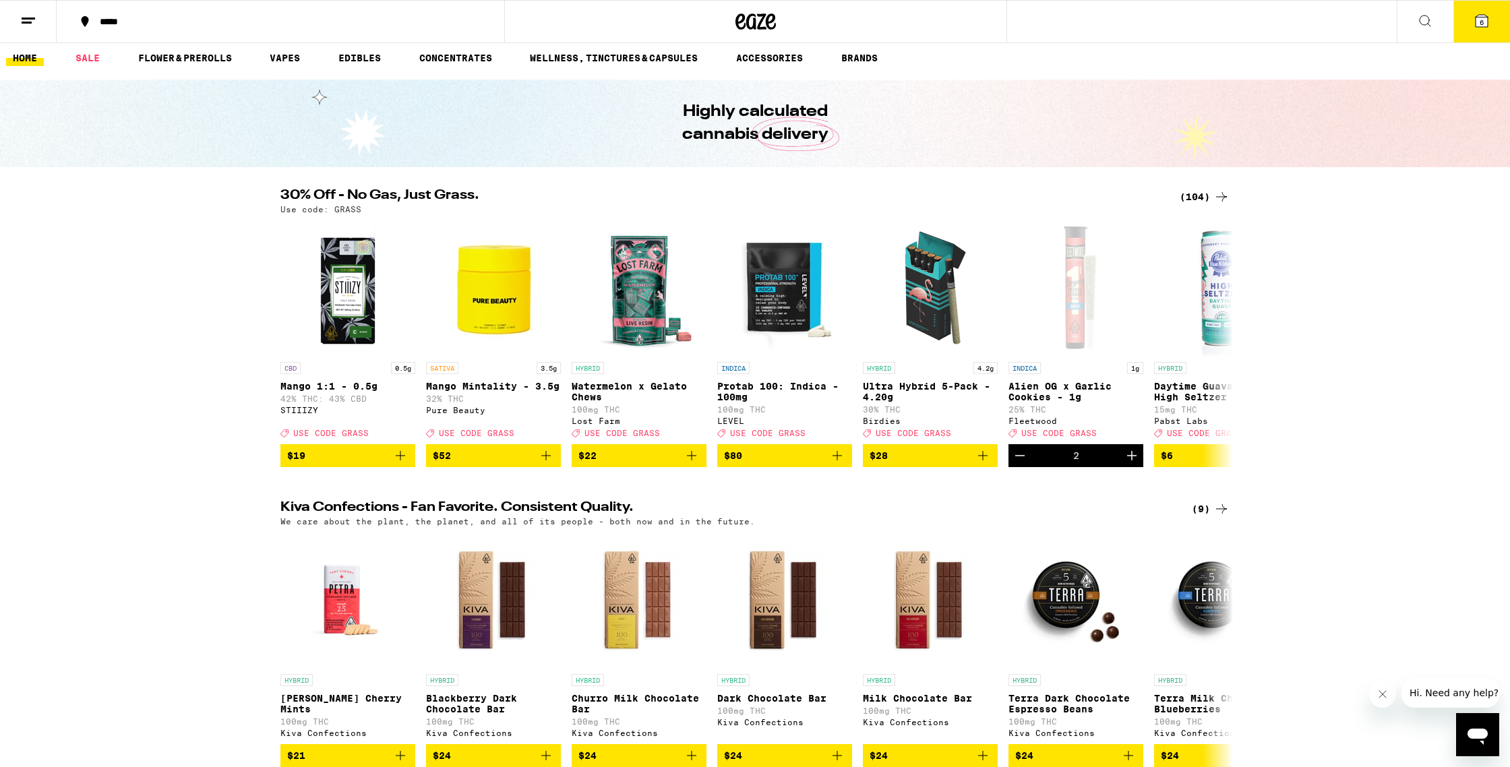
click at [1487, 25] on icon at bounding box center [1482, 21] width 12 height 12
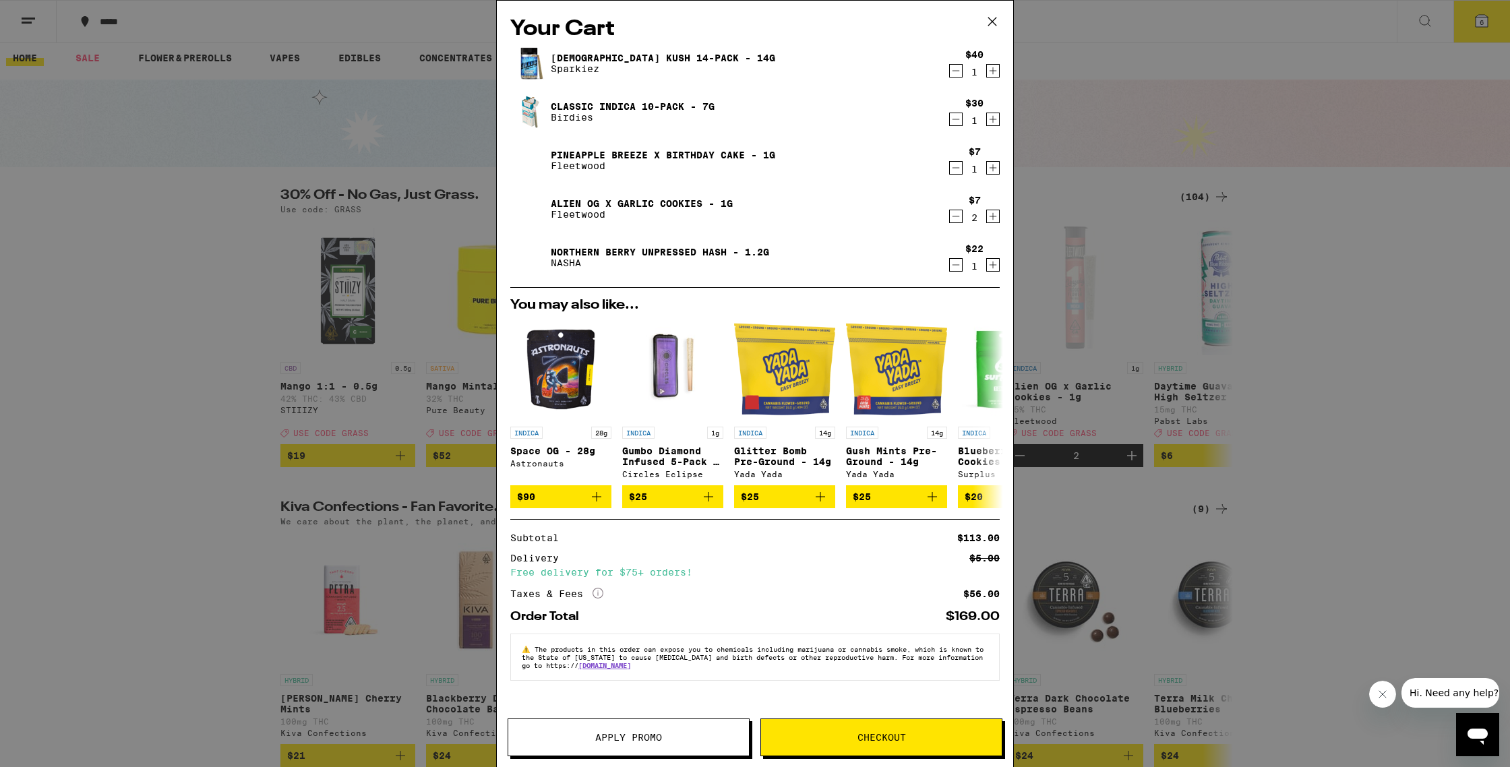
click at [962, 268] on button "Decrement" at bounding box center [955, 264] width 13 height 13
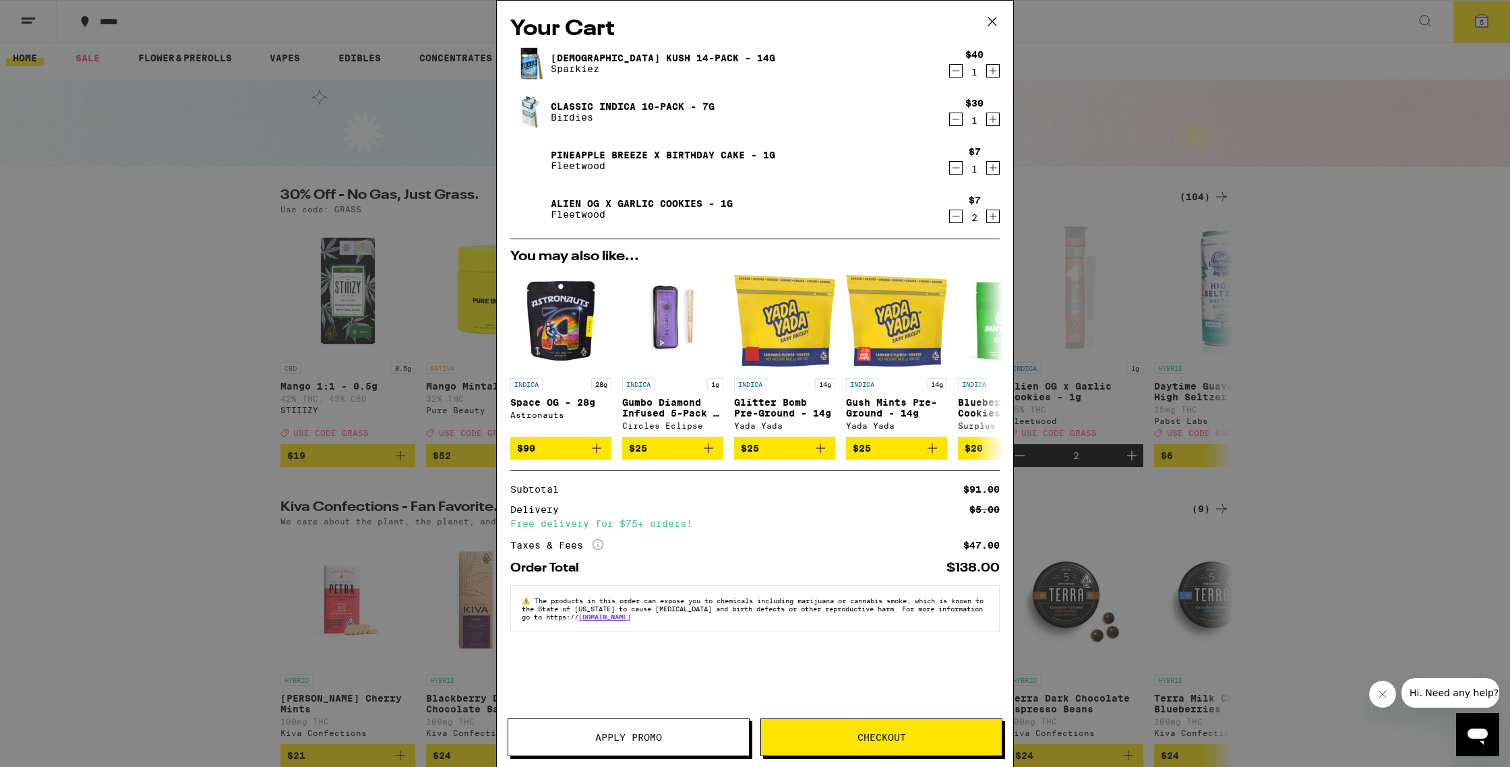
click at [629, 727] on button "Apply Promo" at bounding box center [629, 738] width 242 height 38
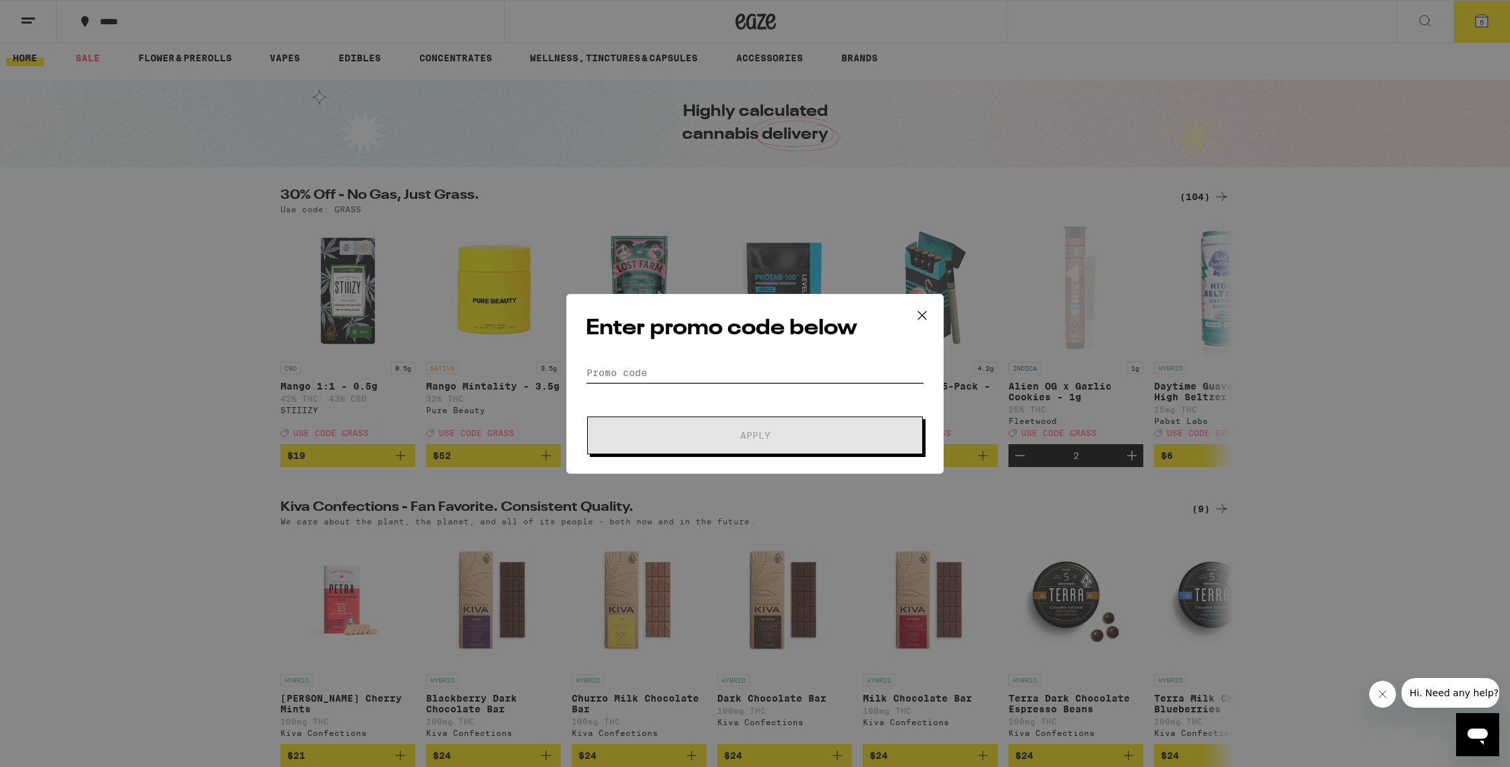
click at [627, 364] on input "Promo Code" at bounding box center [755, 373] width 338 height 20
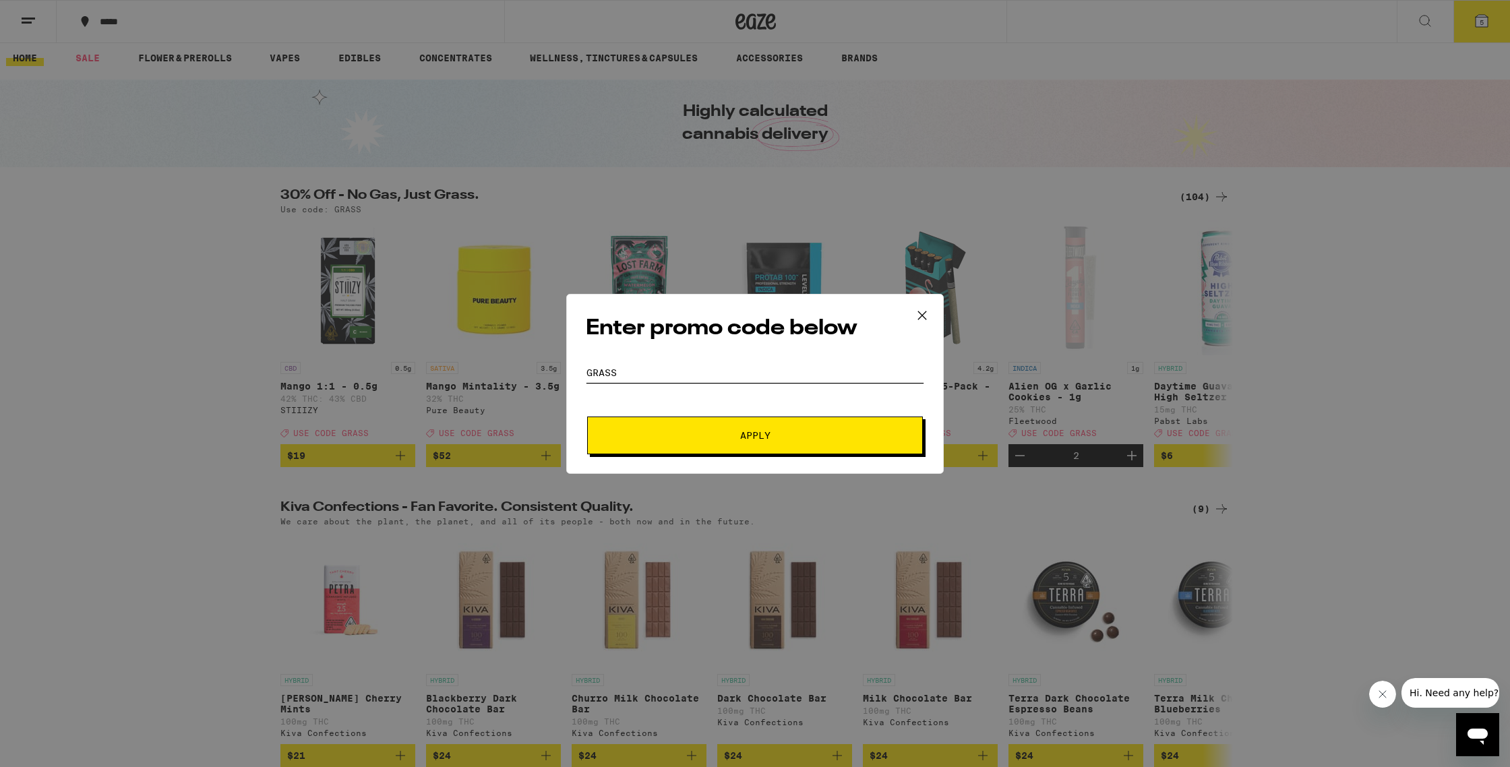
type input "grass"
click at [708, 423] on button "Apply" at bounding box center [755, 436] width 336 height 38
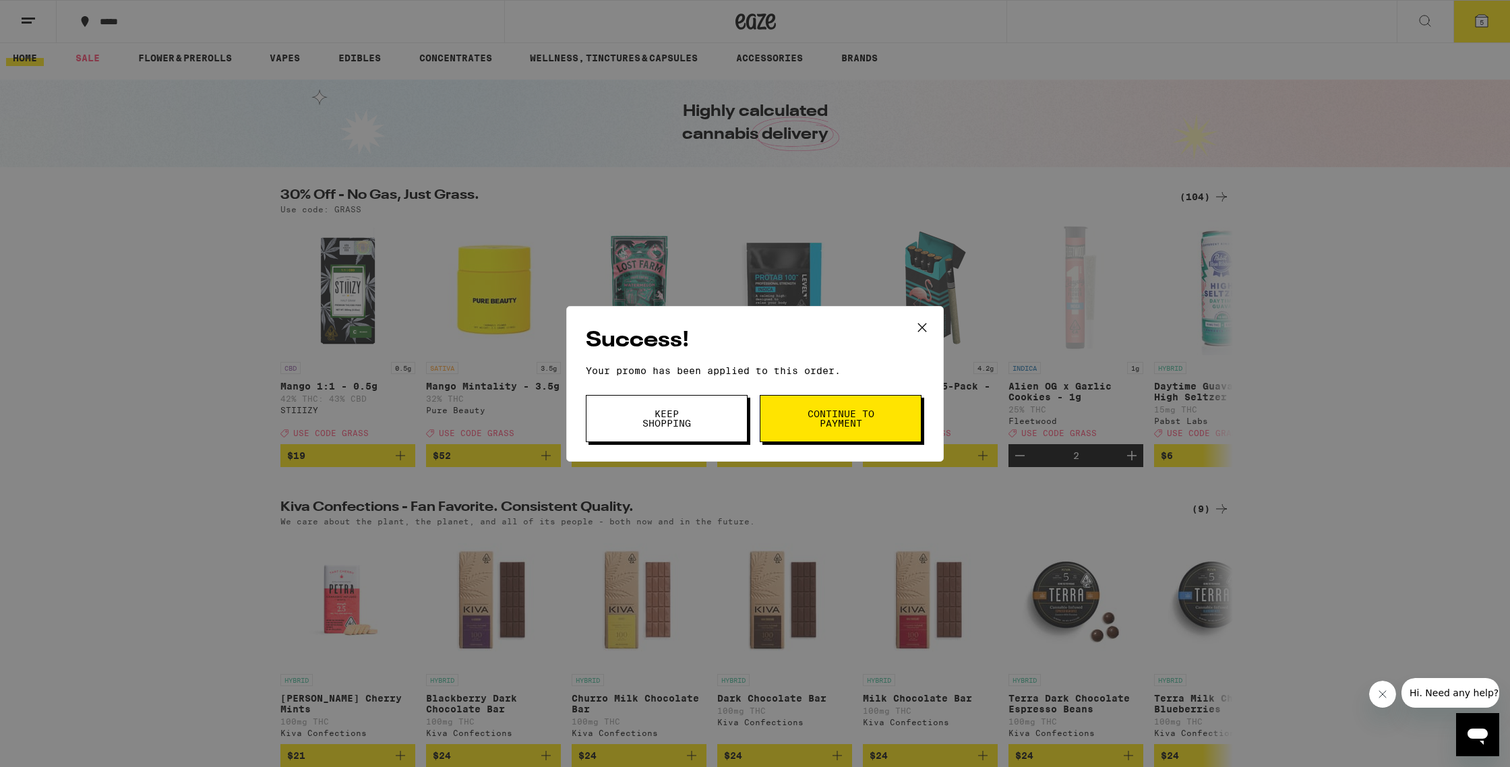
click at [851, 419] on span "Continue to payment" at bounding box center [840, 418] width 69 height 19
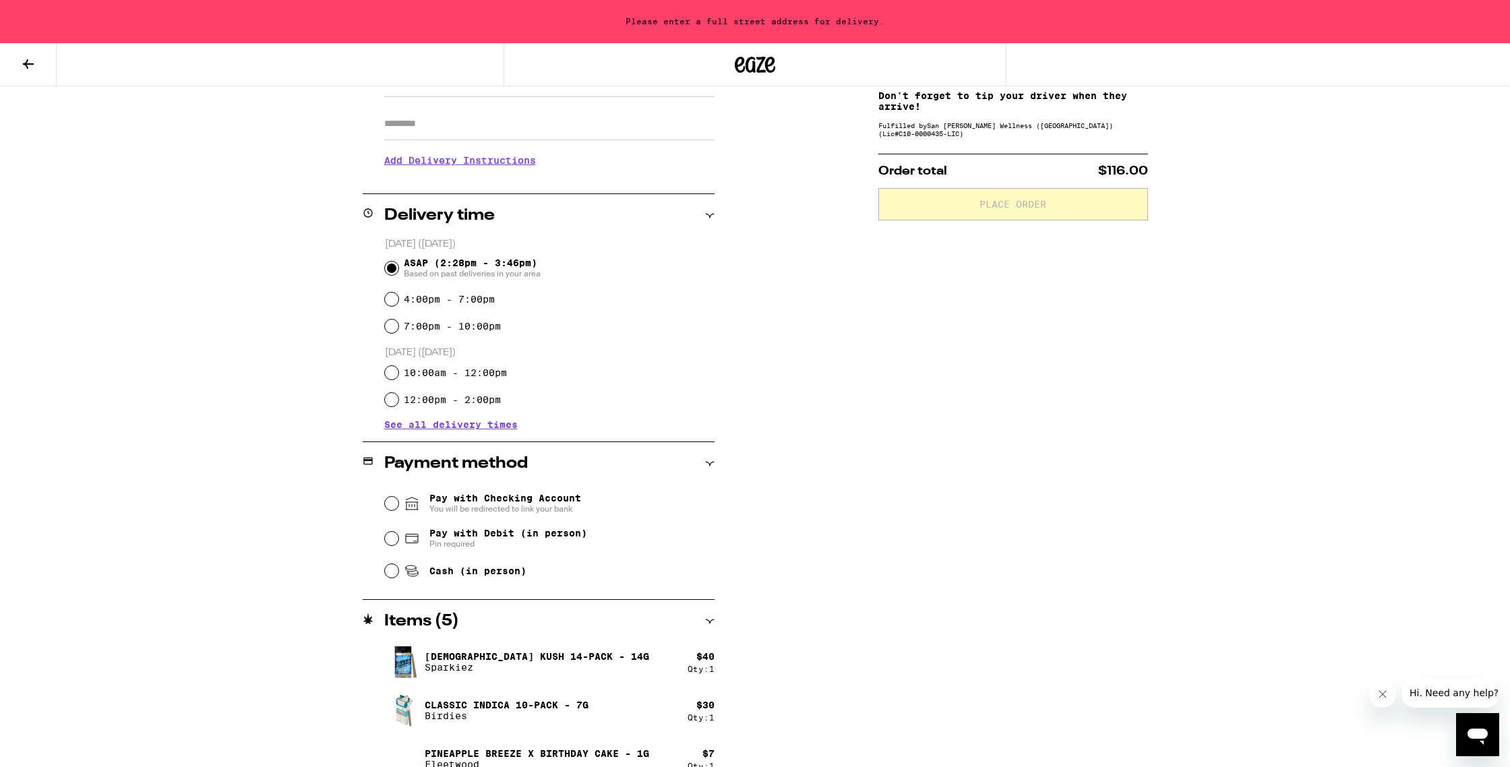
scroll to position [233, 0]
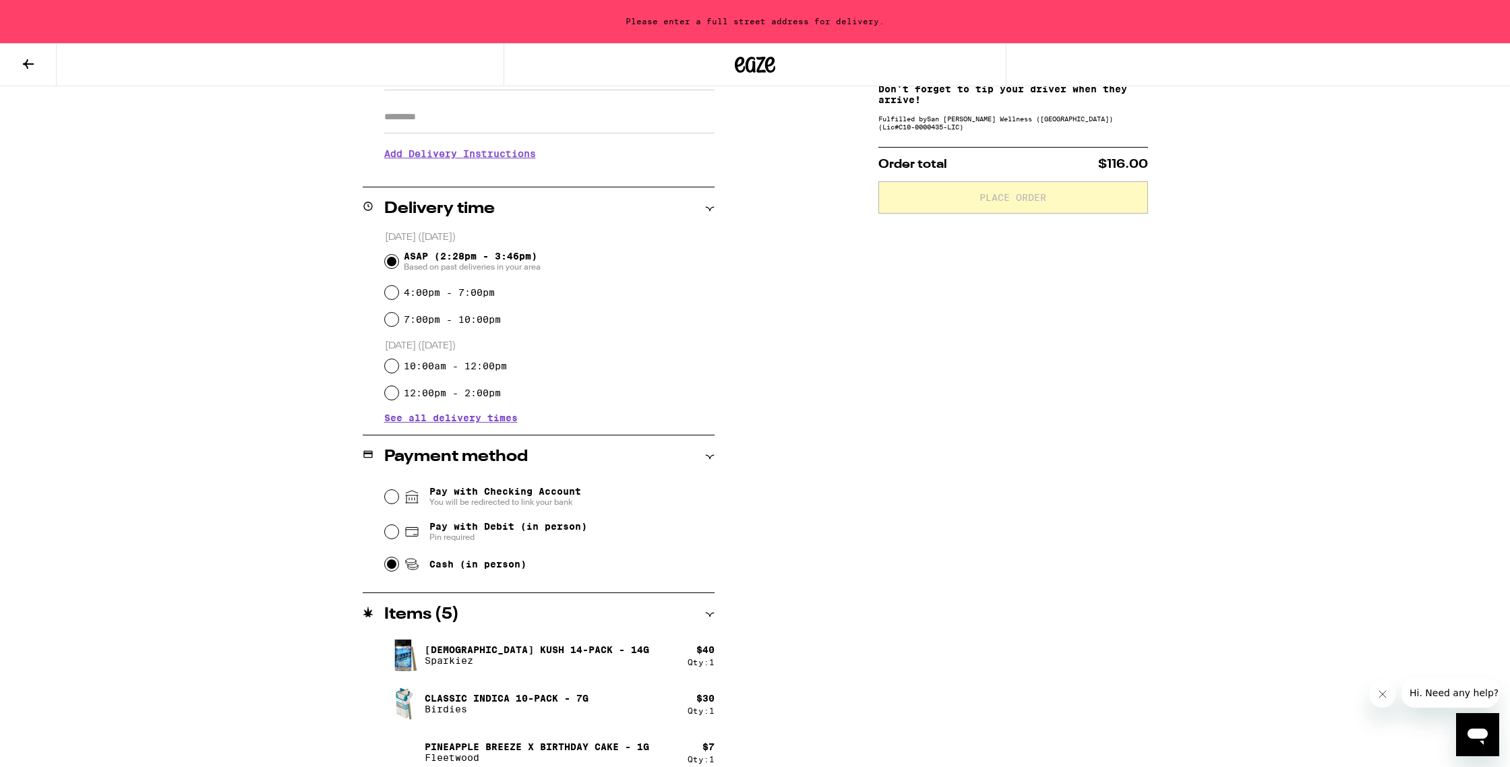
click at [396, 568] on input "Cash (in person)" at bounding box center [391, 563] width 13 height 13
radio input "true"
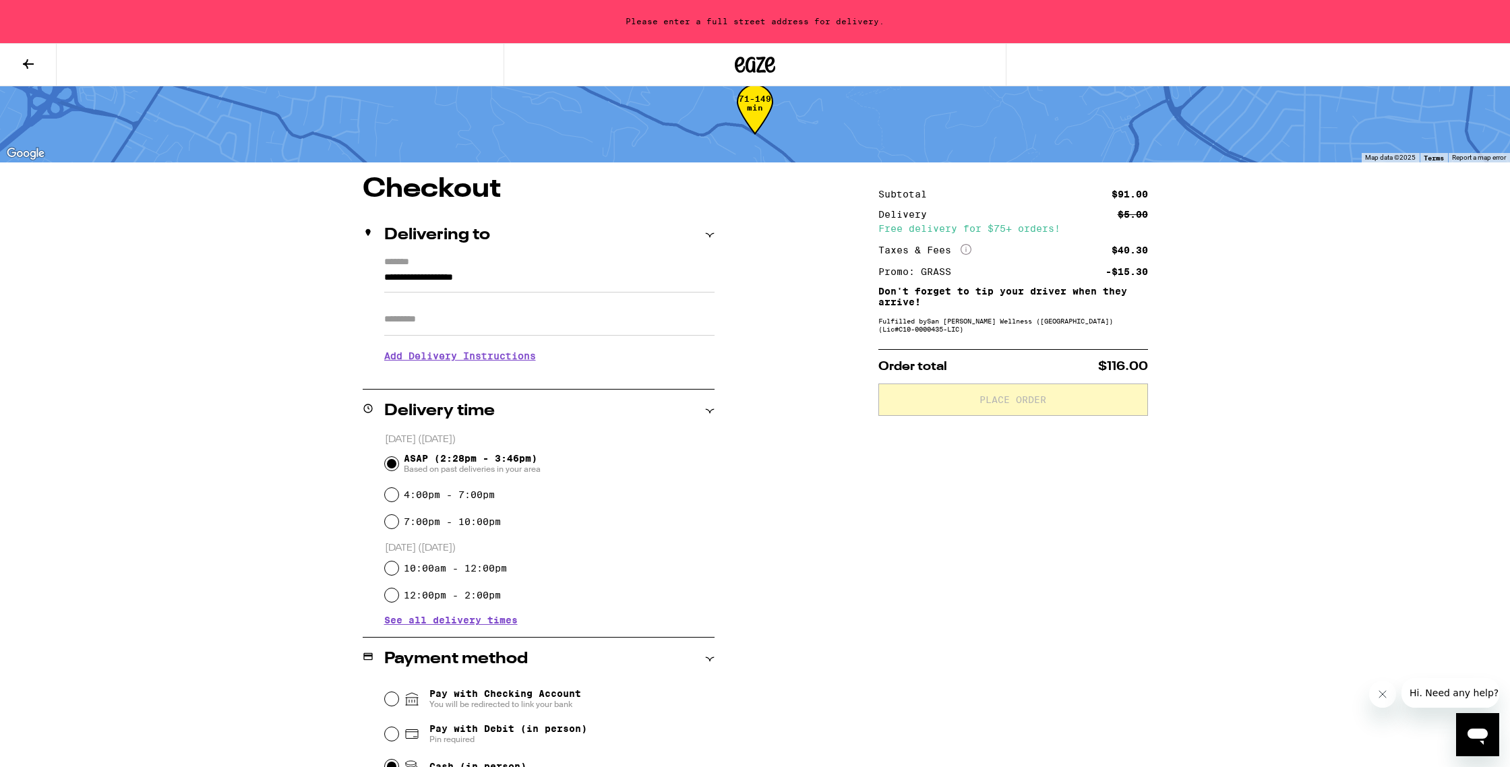
scroll to position [0, 0]
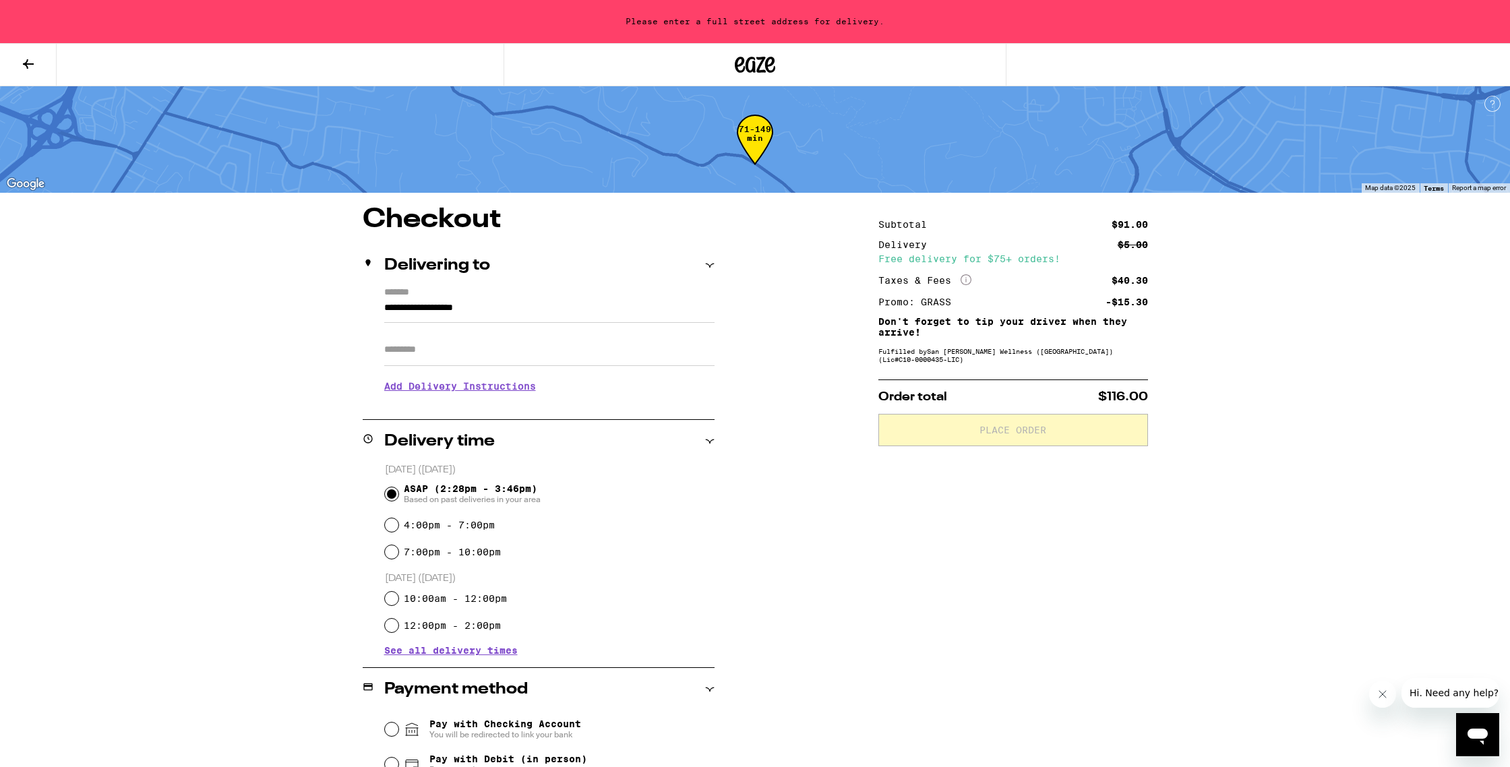
click at [510, 305] on input "**********" at bounding box center [549, 311] width 330 height 23
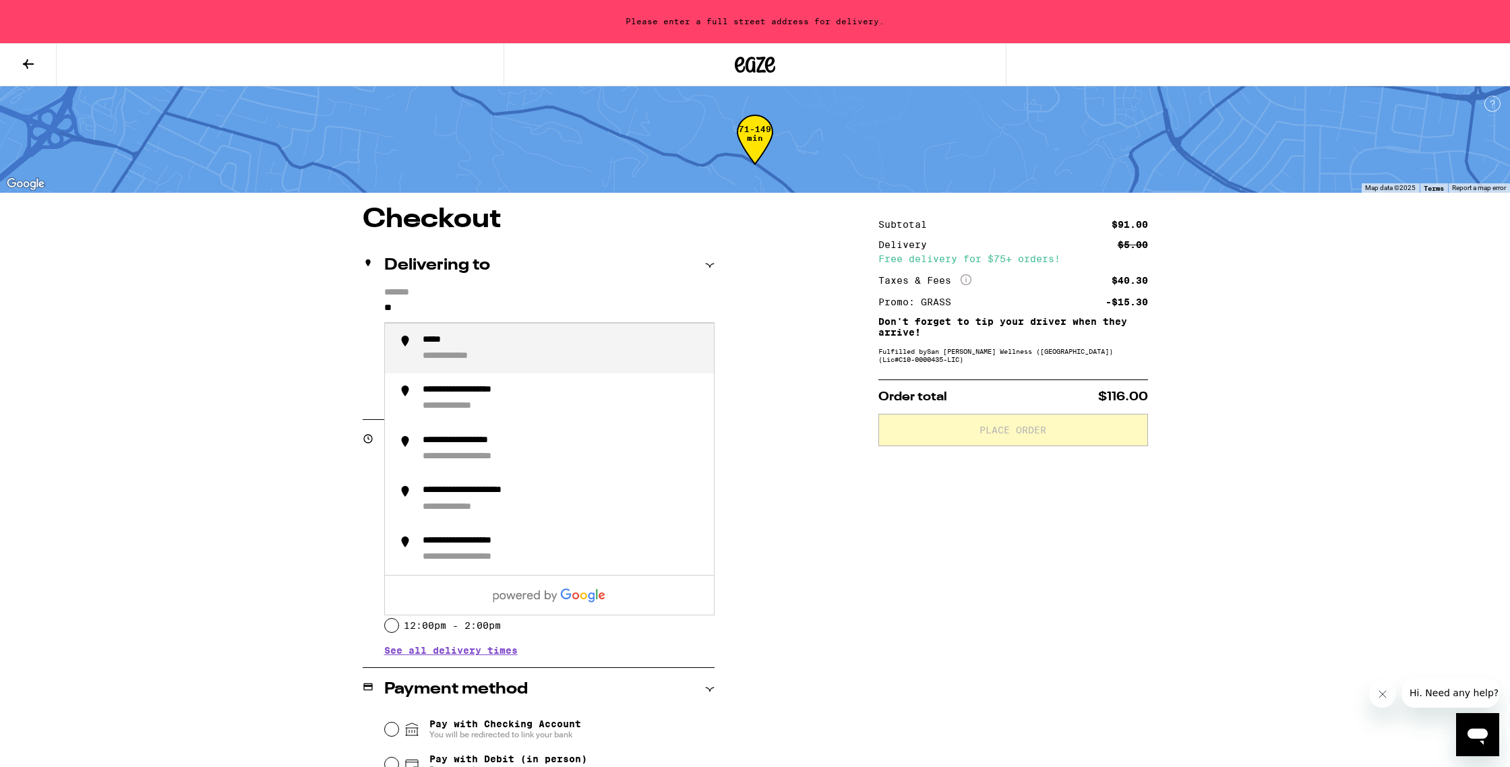
type input "*"
click at [496, 347] on div "**********" at bounding box center [481, 340] width 116 height 13
type input "**********"
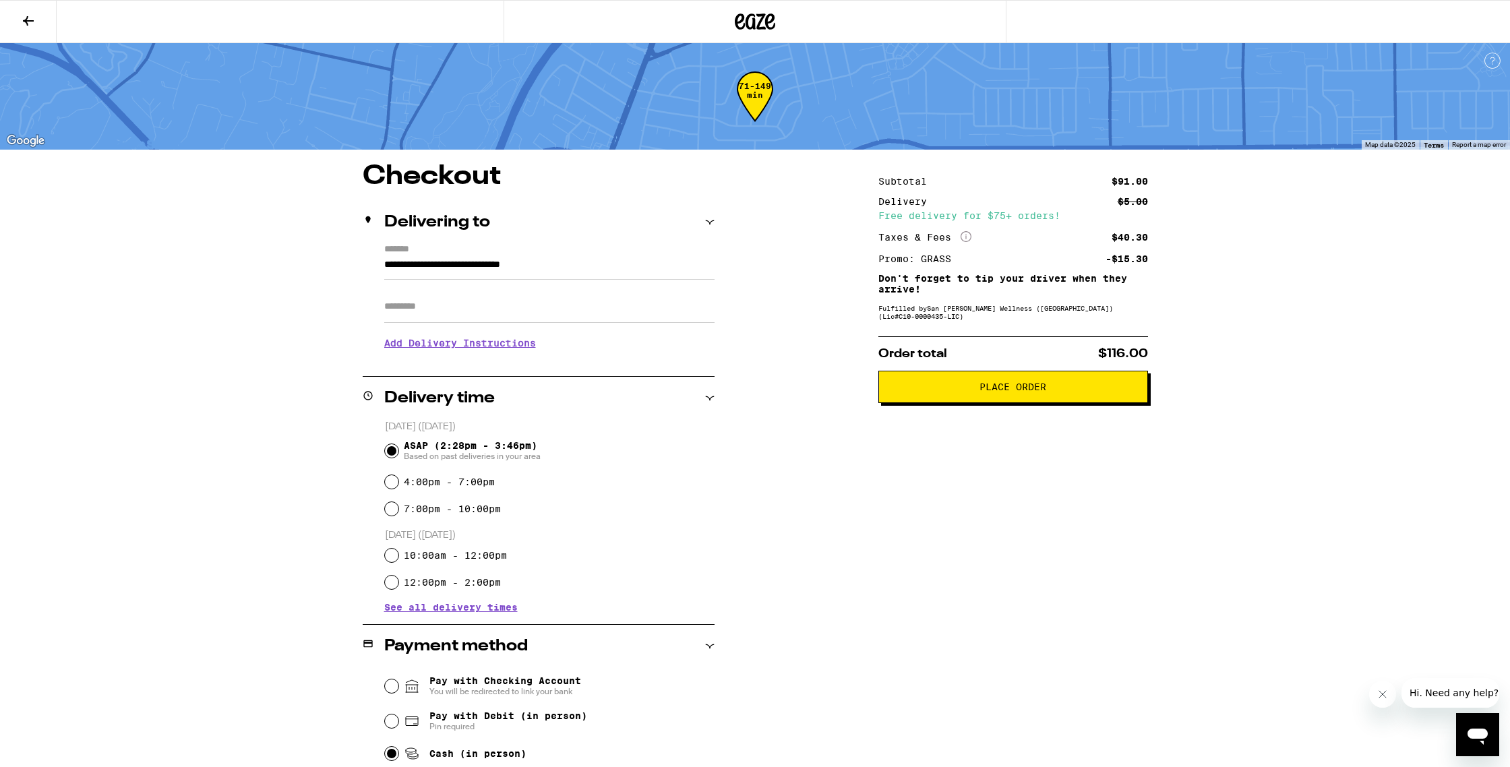
click at [1023, 391] on span "Place Order" at bounding box center [1012, 386] width 67 height 9
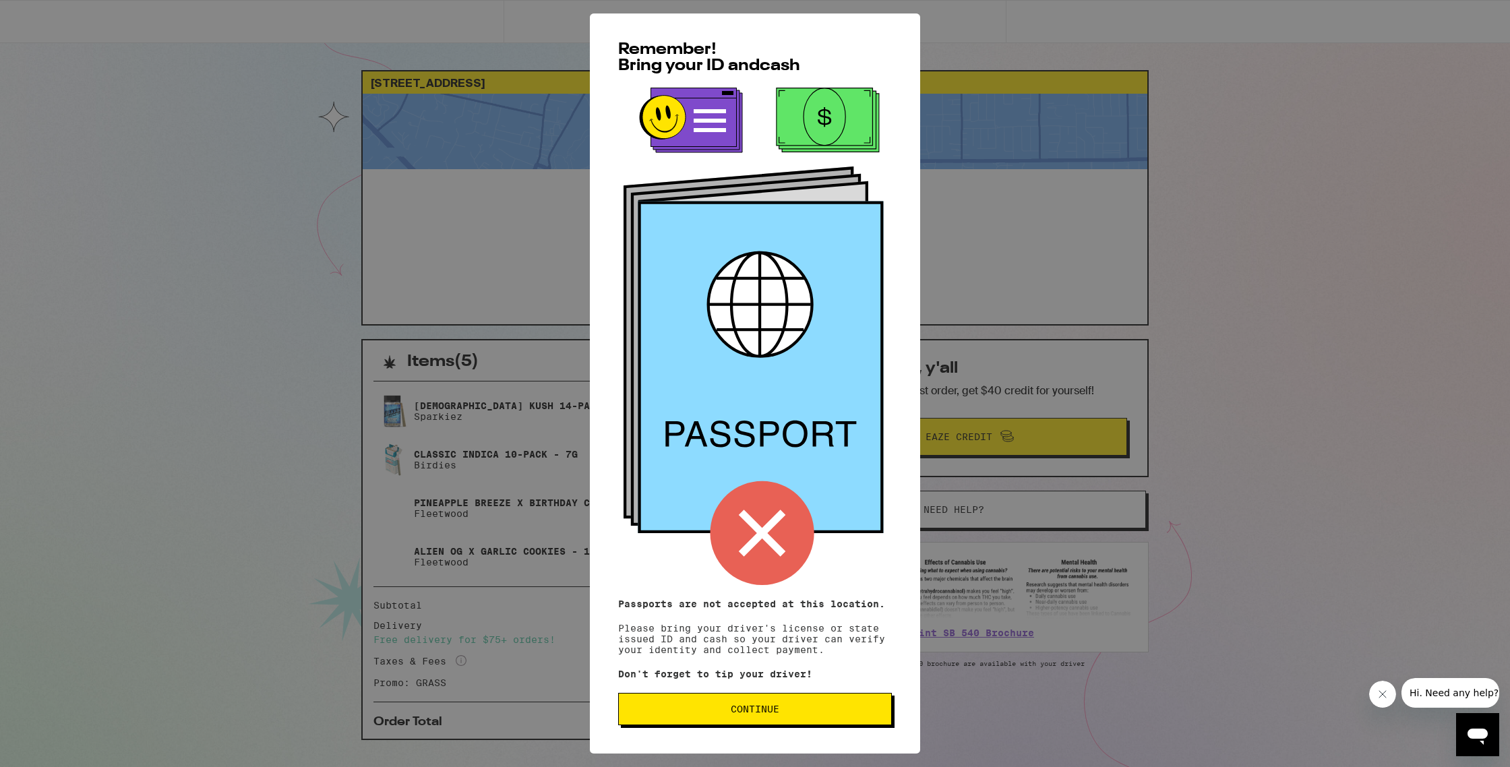
click at [756, 713] on span "Continue" at bounding box center [755, 708] width 49 height 9
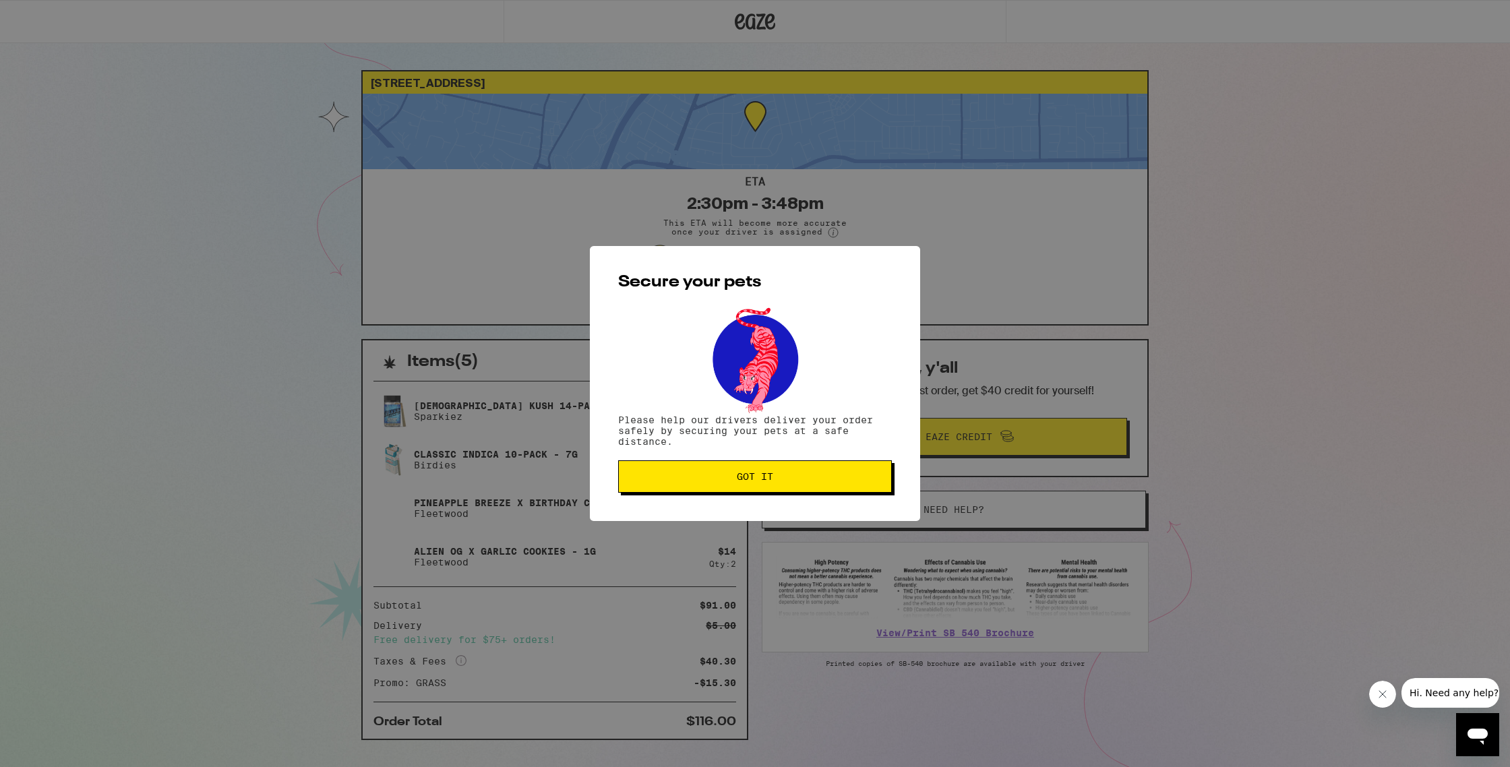
click at [758, 481] on span "Got it" at bounding box center [755, 476] width 36 height 9
